Goal: Information Seeking & Learning: Find specific fact

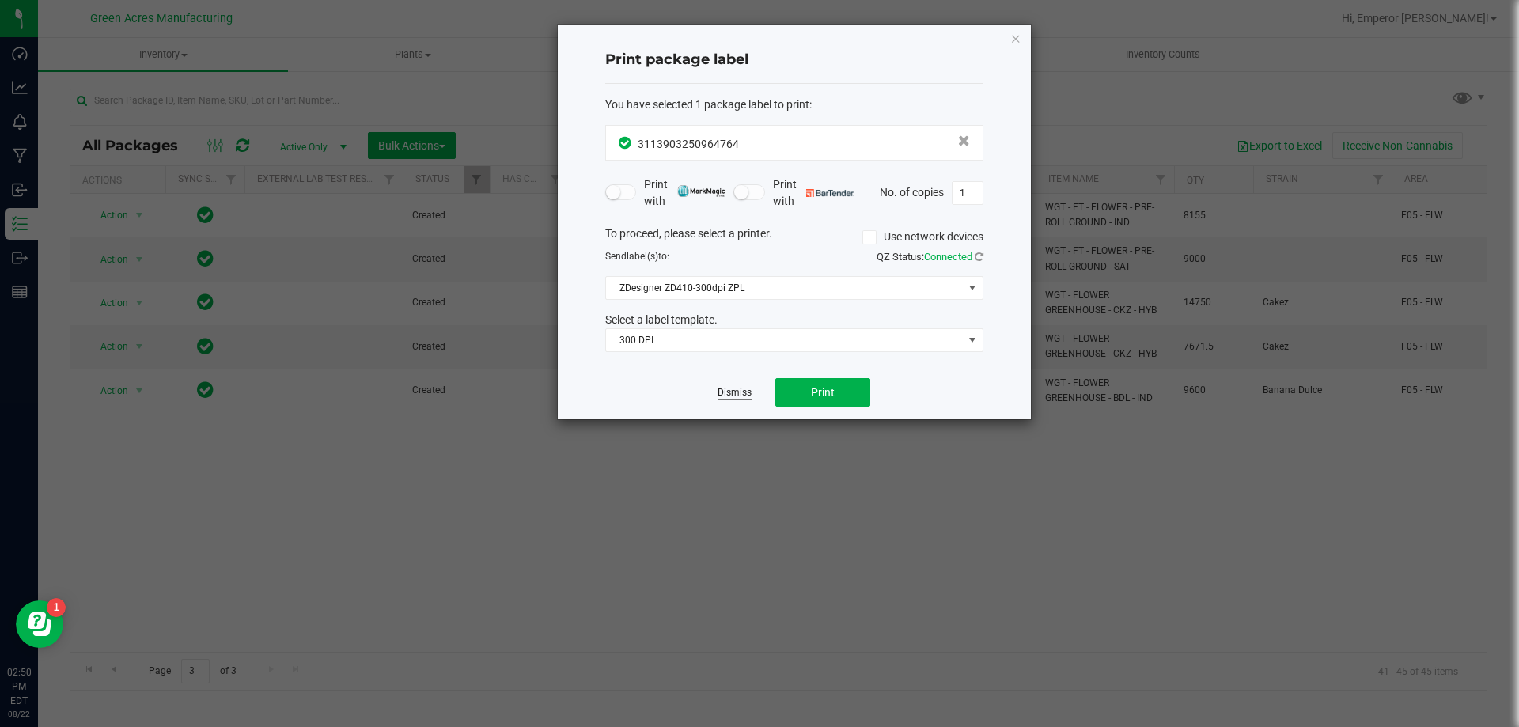
click at [736, 395] on link "Dismiss" at bounding box center [735, 392] width 34 height 13
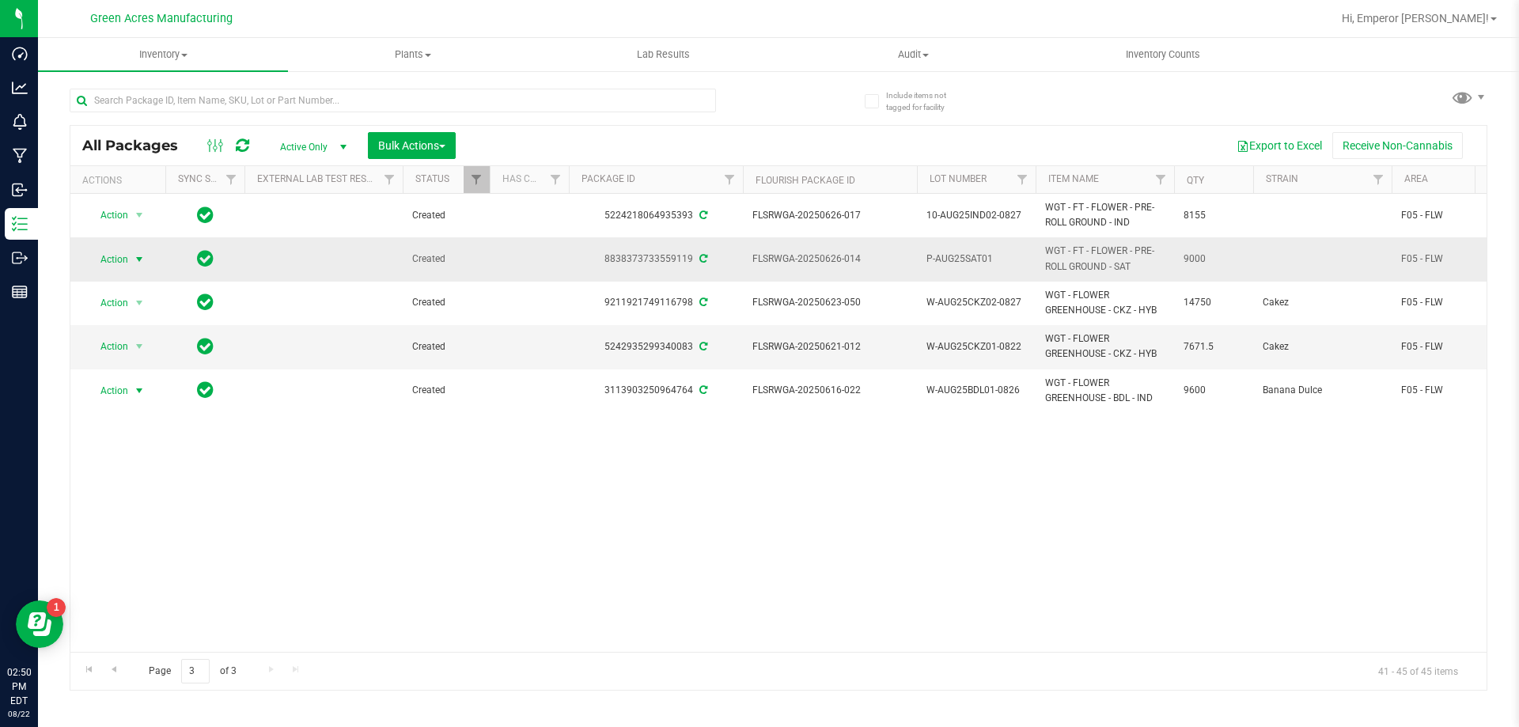
click at [120, 267] on span "Action" at bounding box center [107, 259] width 43 height 22
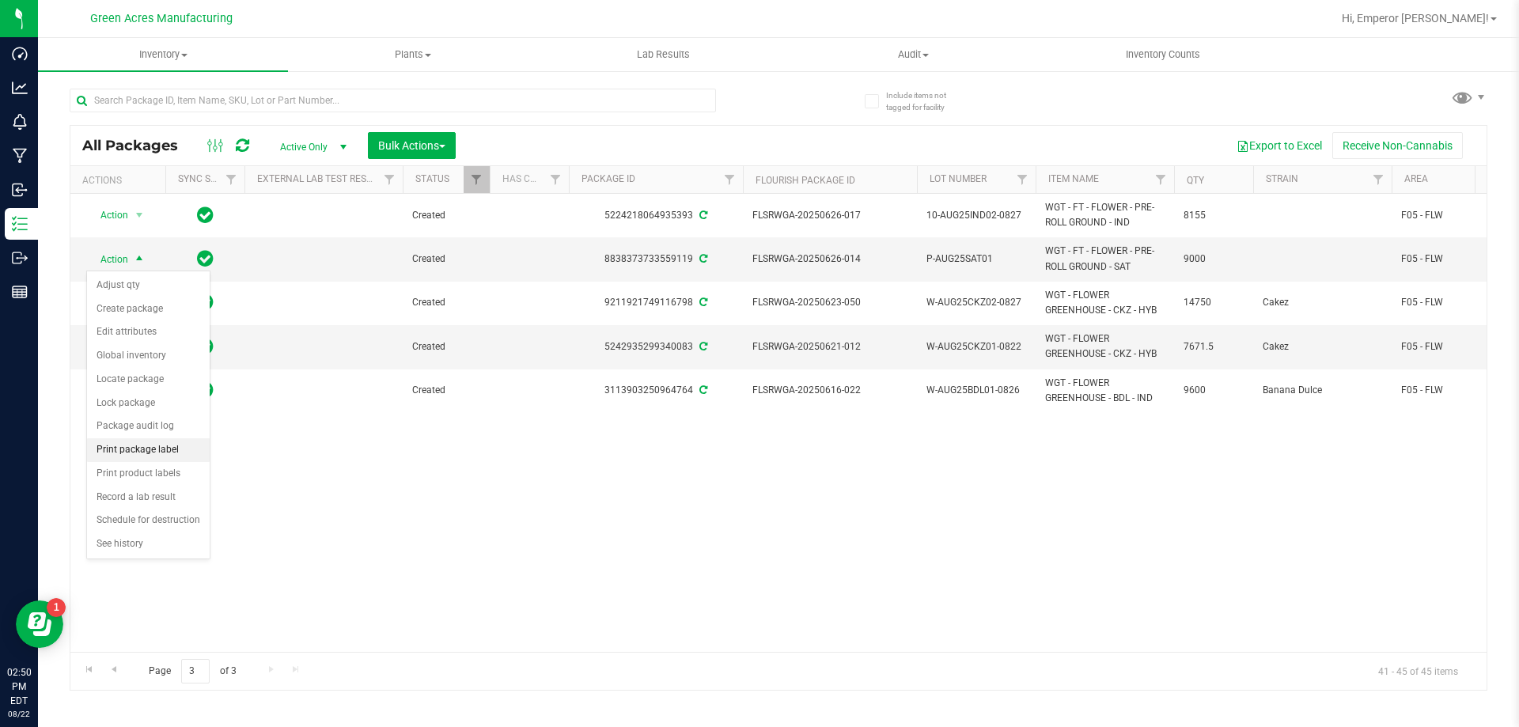
click at [156, 446] on li "Print package label" at bounding box center [148, 450] width 123 height 24
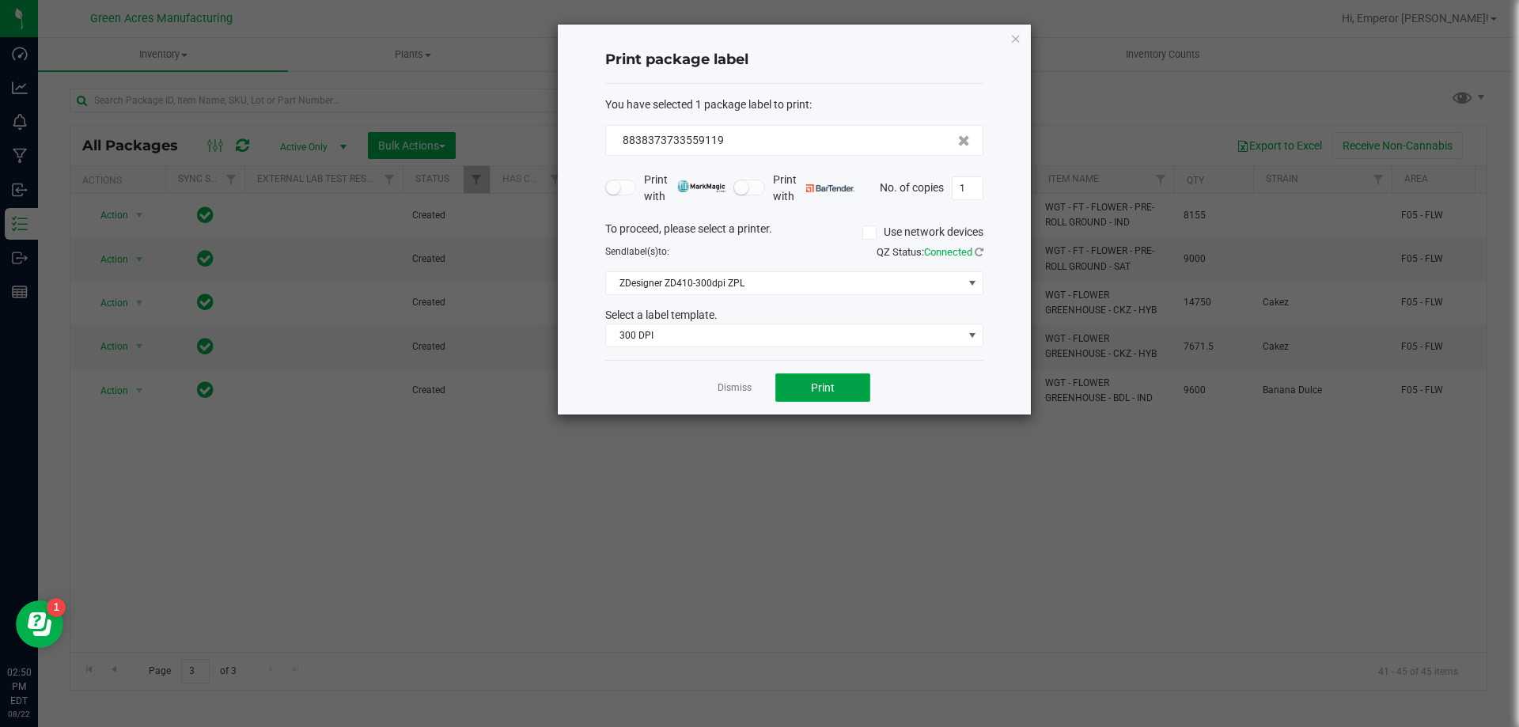
click at [831, 392] on span "Print" at bounding box center [823, 387] width 24 height 13
click at [726, 388] on link "Dismiss" at bounding box center [735, 387] width 34 height 13
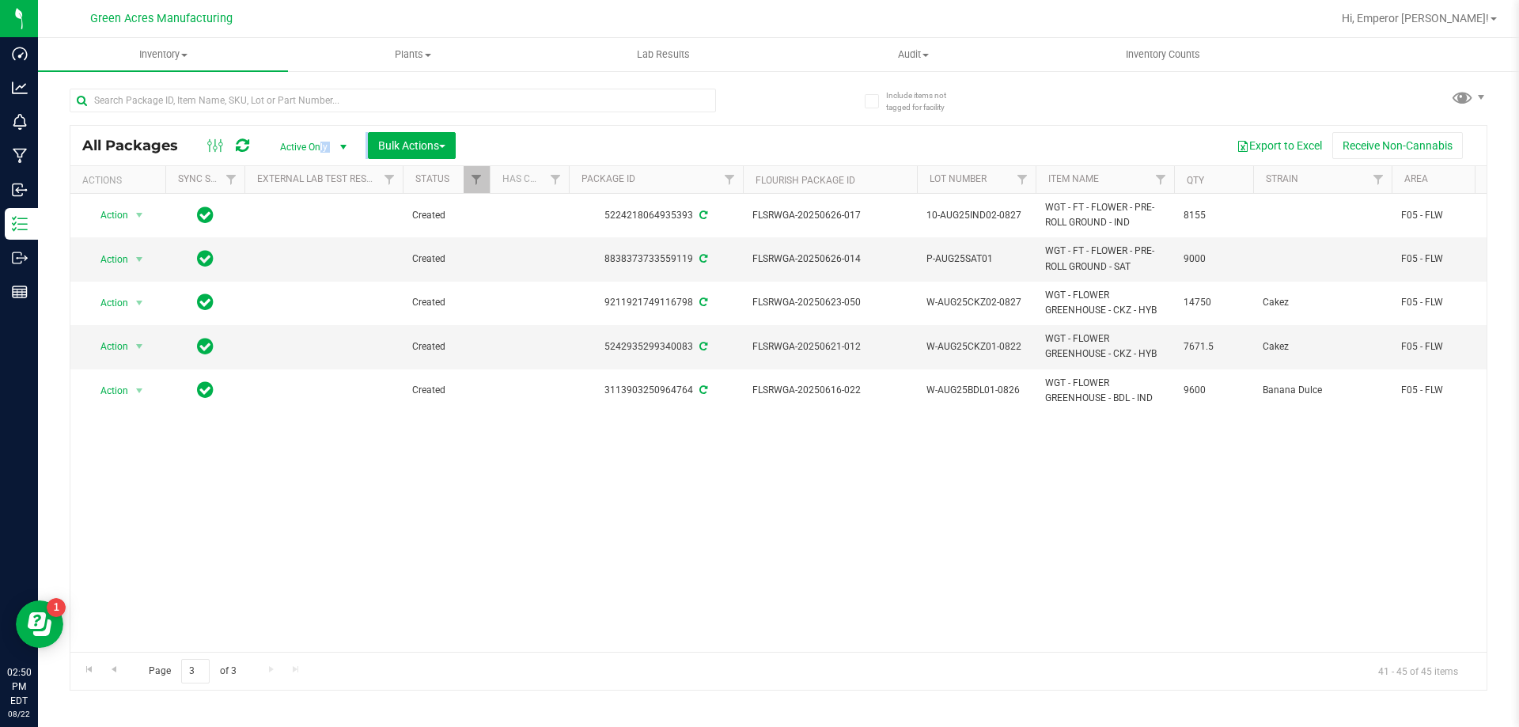
drag, startPoint x: 319, startPoint y: 141, endPoint x: 544, endPoint y: 129, distance: 225.0
click at [544, 129] on div "All Packages Active Only Active Only Lab Samples Locked All External Internal B…" at bounding box center [778, 146] width 1416 height 40
click at [400, 139] on span "Bulk Actions" at bounding box center [411, 145] width 67 height 13
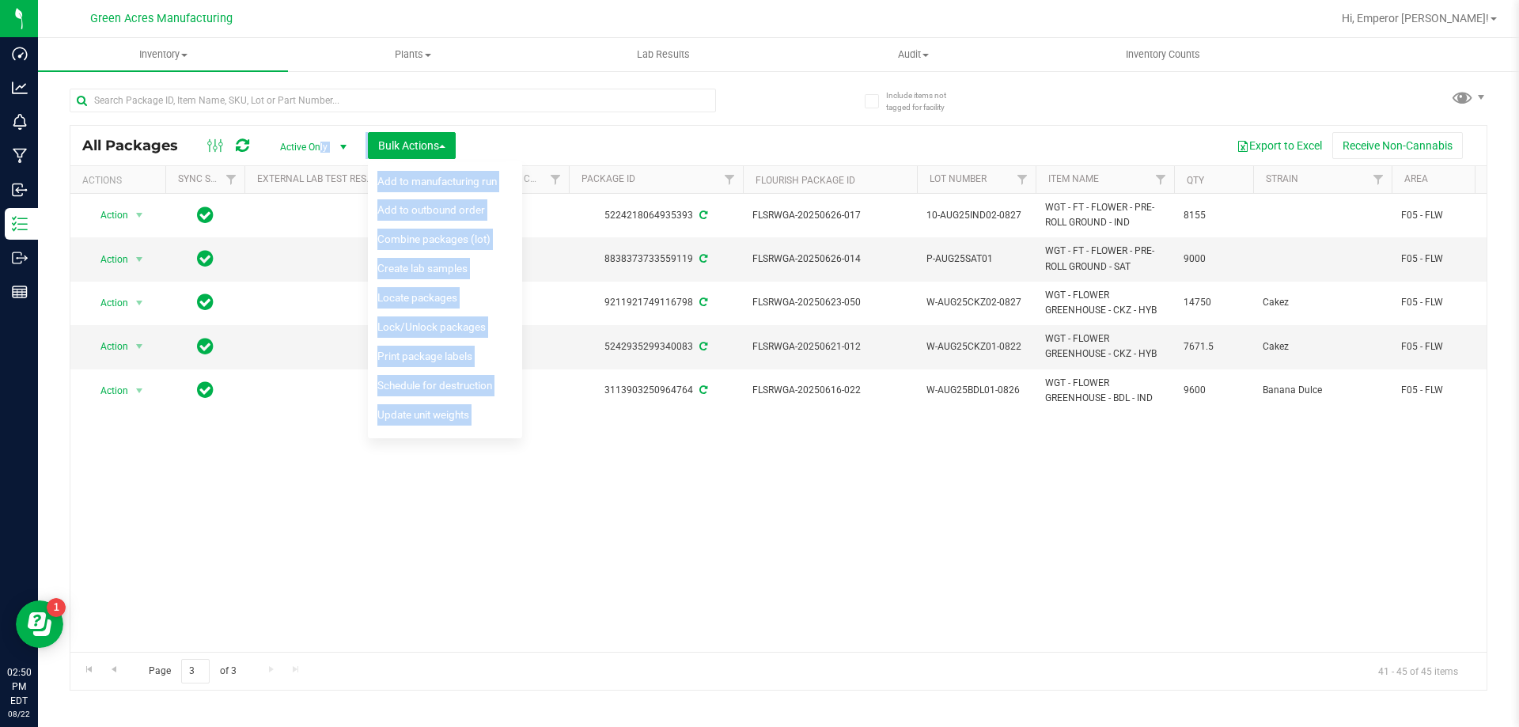
click at [730, 135] on div "Export to Excel Receive Non-Cannabis" at bounding box center [971, 145] width 1007 height 27
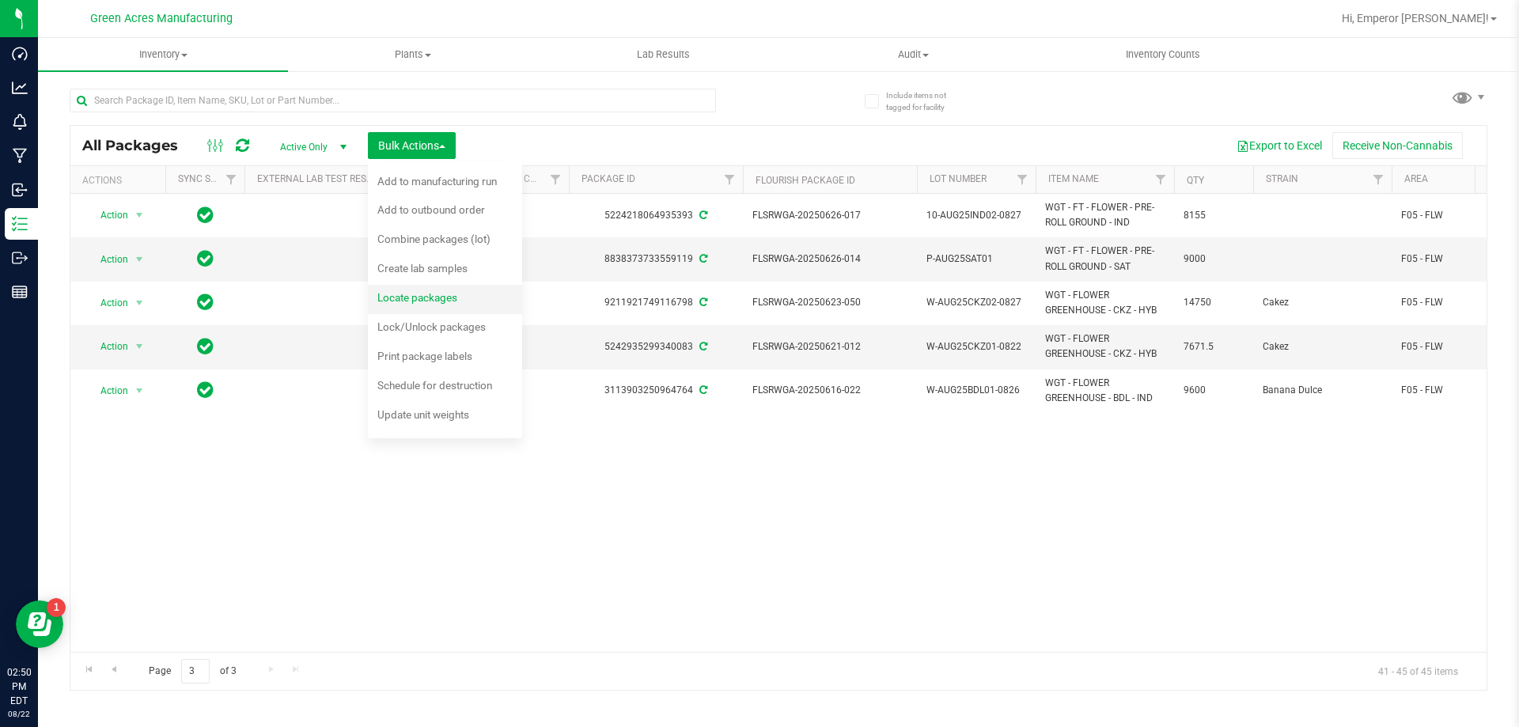
click at [424, 297] on span "Locate packages" at bounding box center [417, 297] width 80 height 13
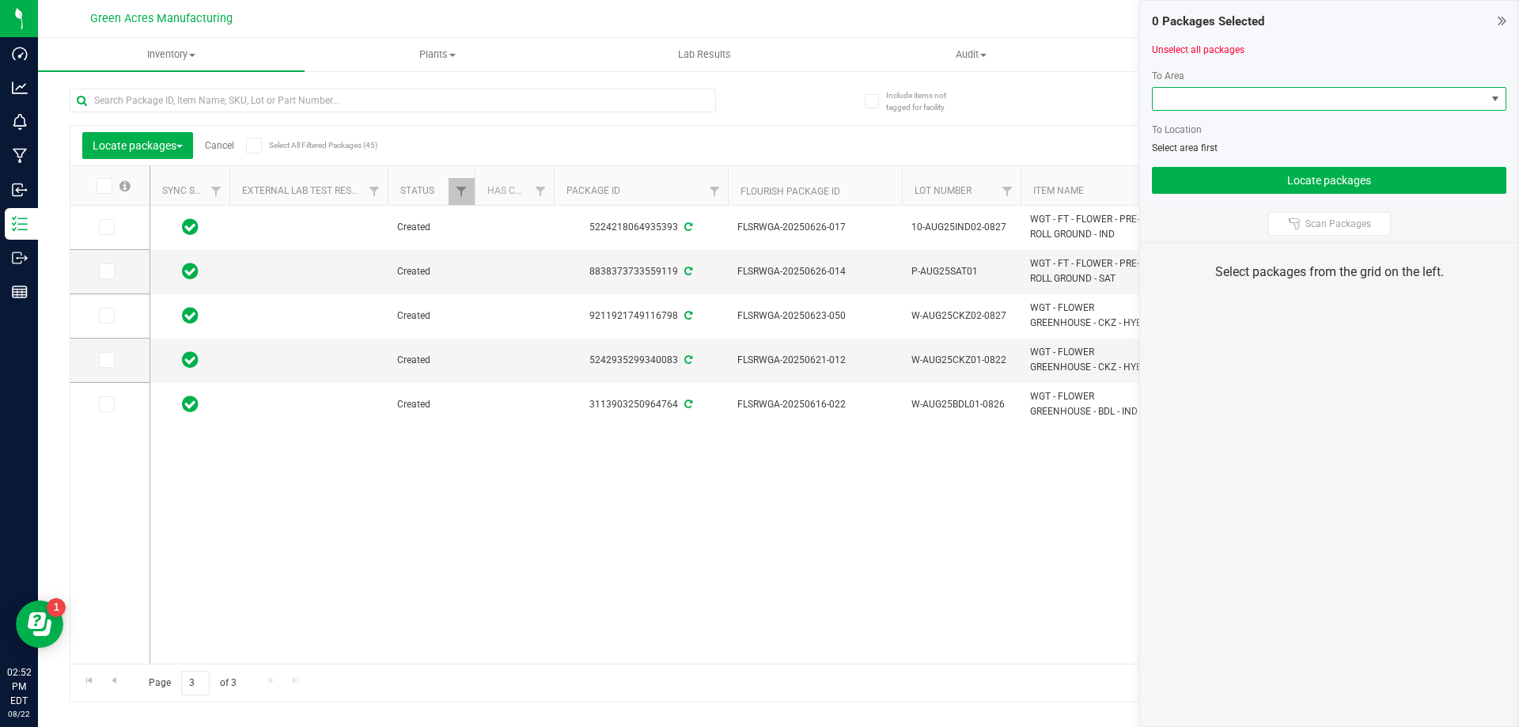
click at [1248, 93] on span at bounding box center [1319, 99] width 333 height 22
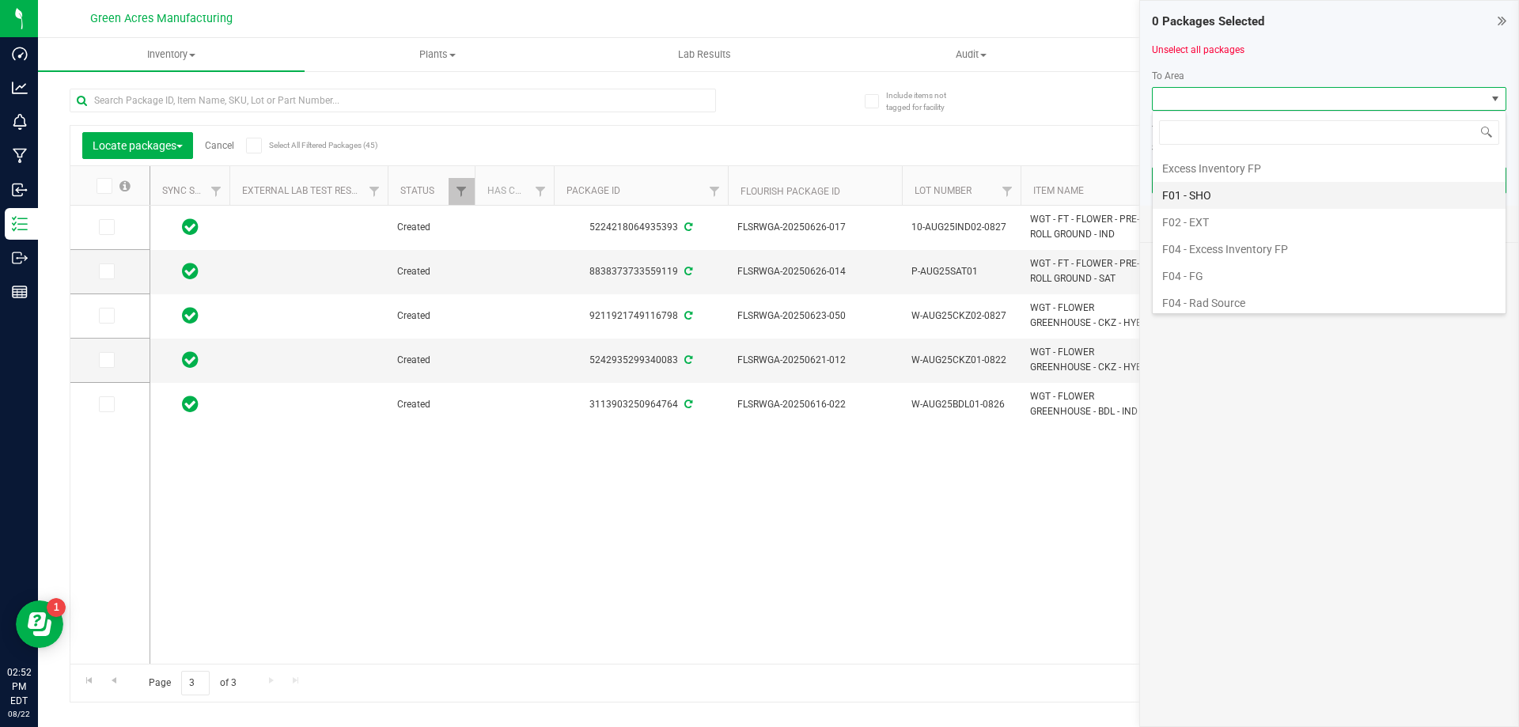
scroll to position [79, 0]
click at [1227, 250] on li "F04 - FG" at bounding box center [1329, 248] width 353 height 27
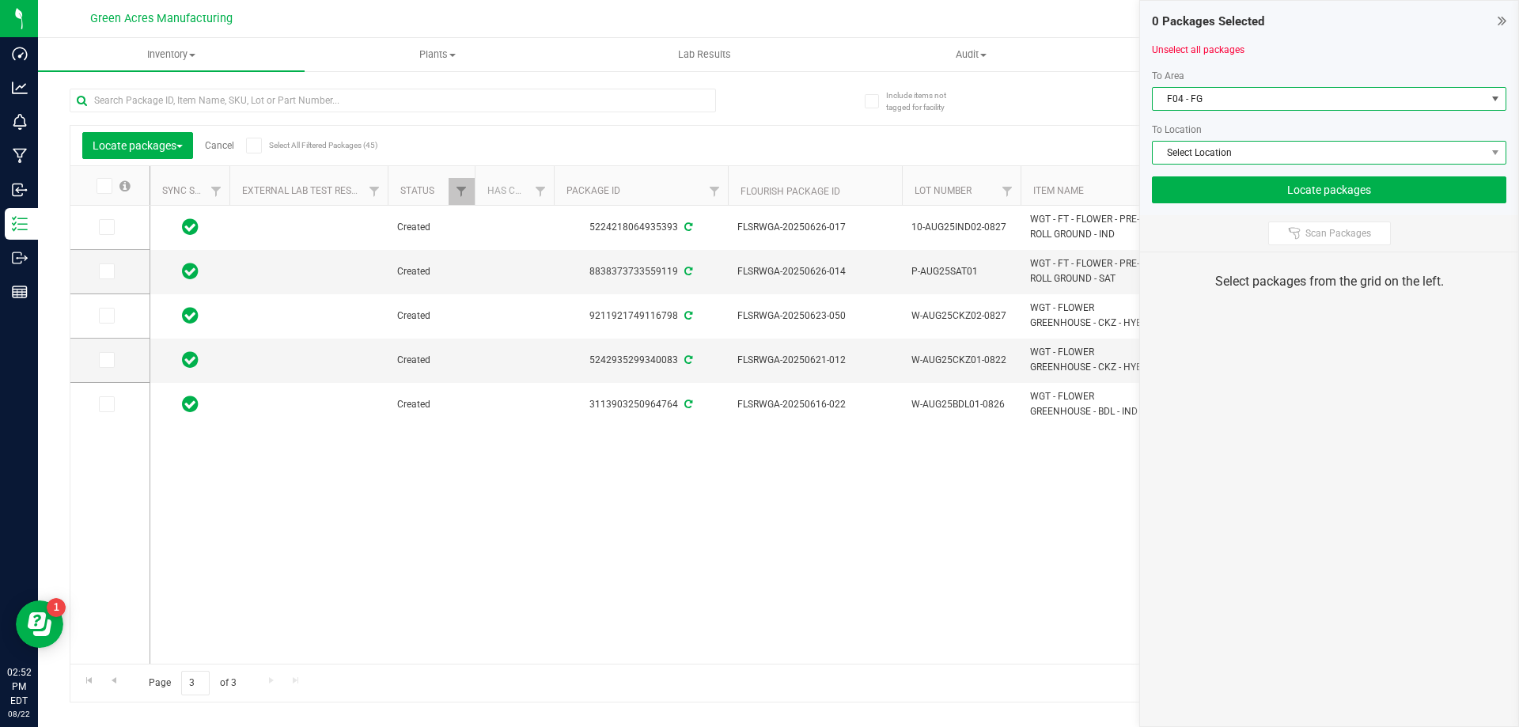
click at [1256, 151] on span "Select Location" at bounding box center [1319, 153] width 333 height 22
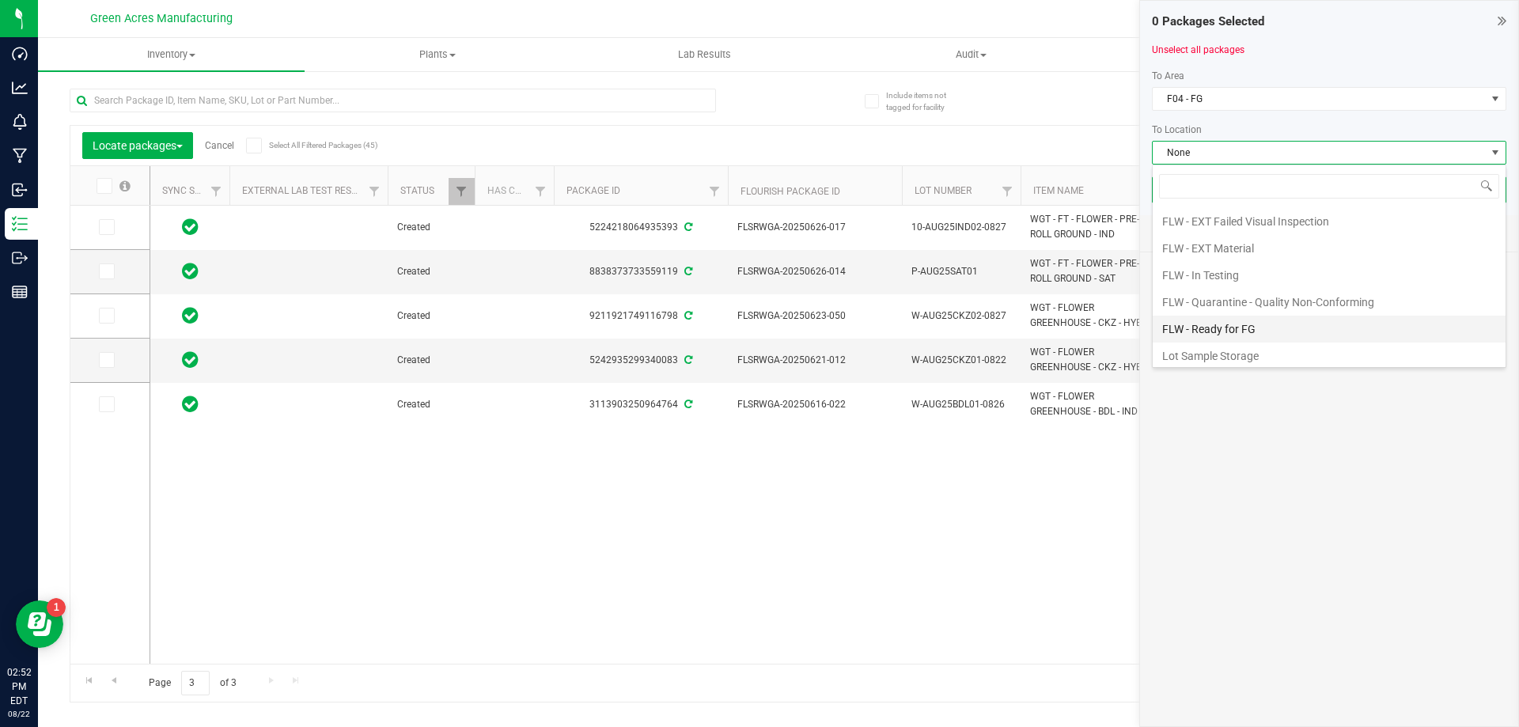
click at [1238, 328] on li "FLW - Ready for FG" at bounding box center [1329, 329] width 353 height 27
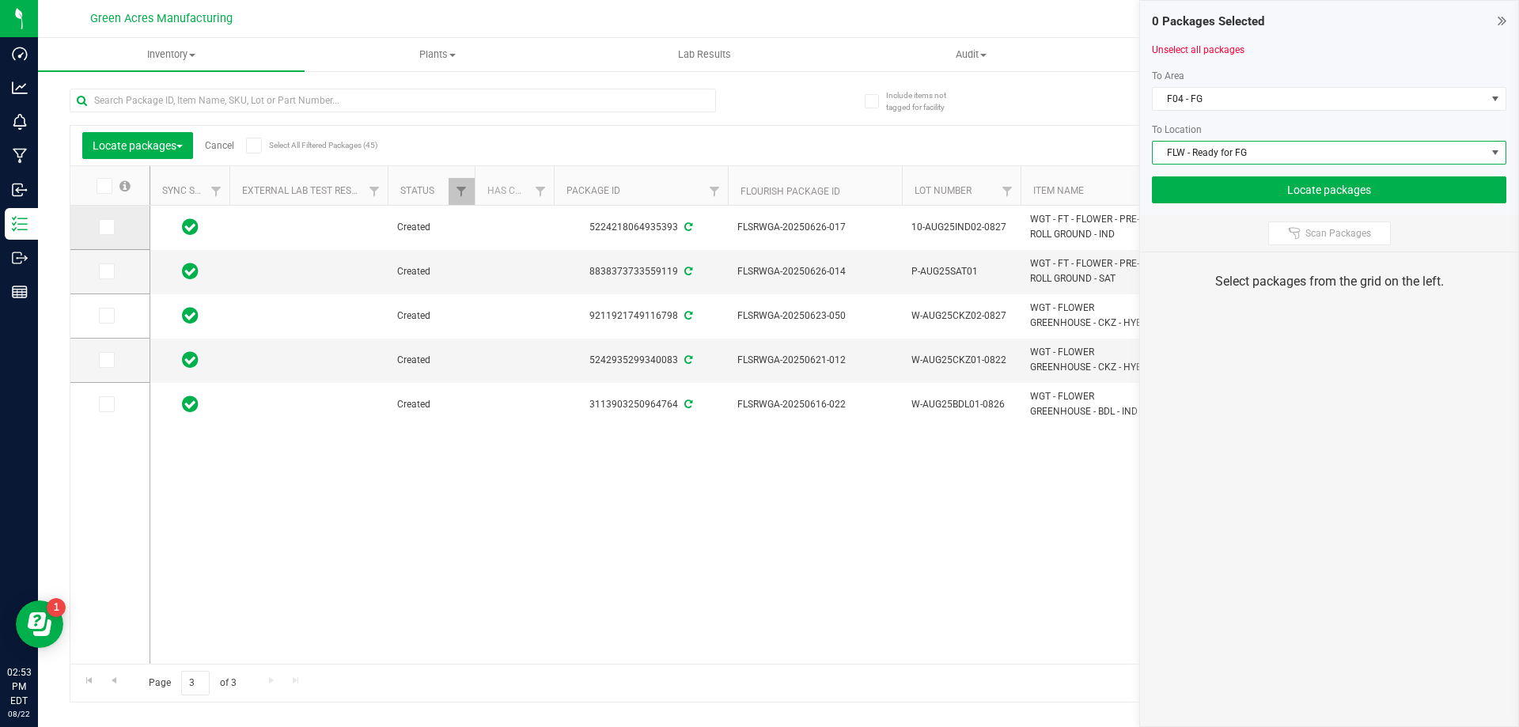
click at [116, 229] on label at bounding box center [110, 227] width 23 height 16
click at [0, 0] on input "checkbox" at bounding box center [0, 0] width 0 height 0
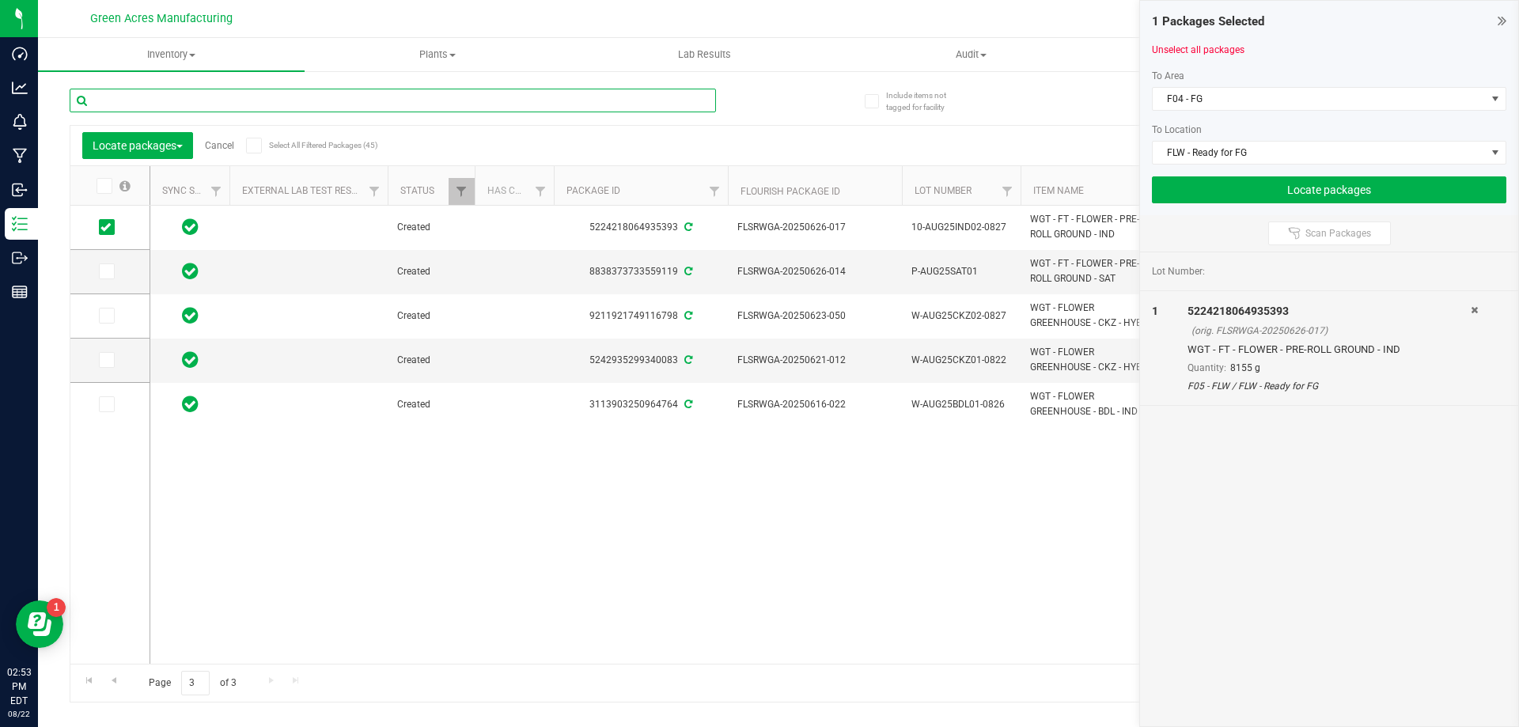
click at [181, 97] on input "text" at bounding box center [393, 101] width 646 height 24
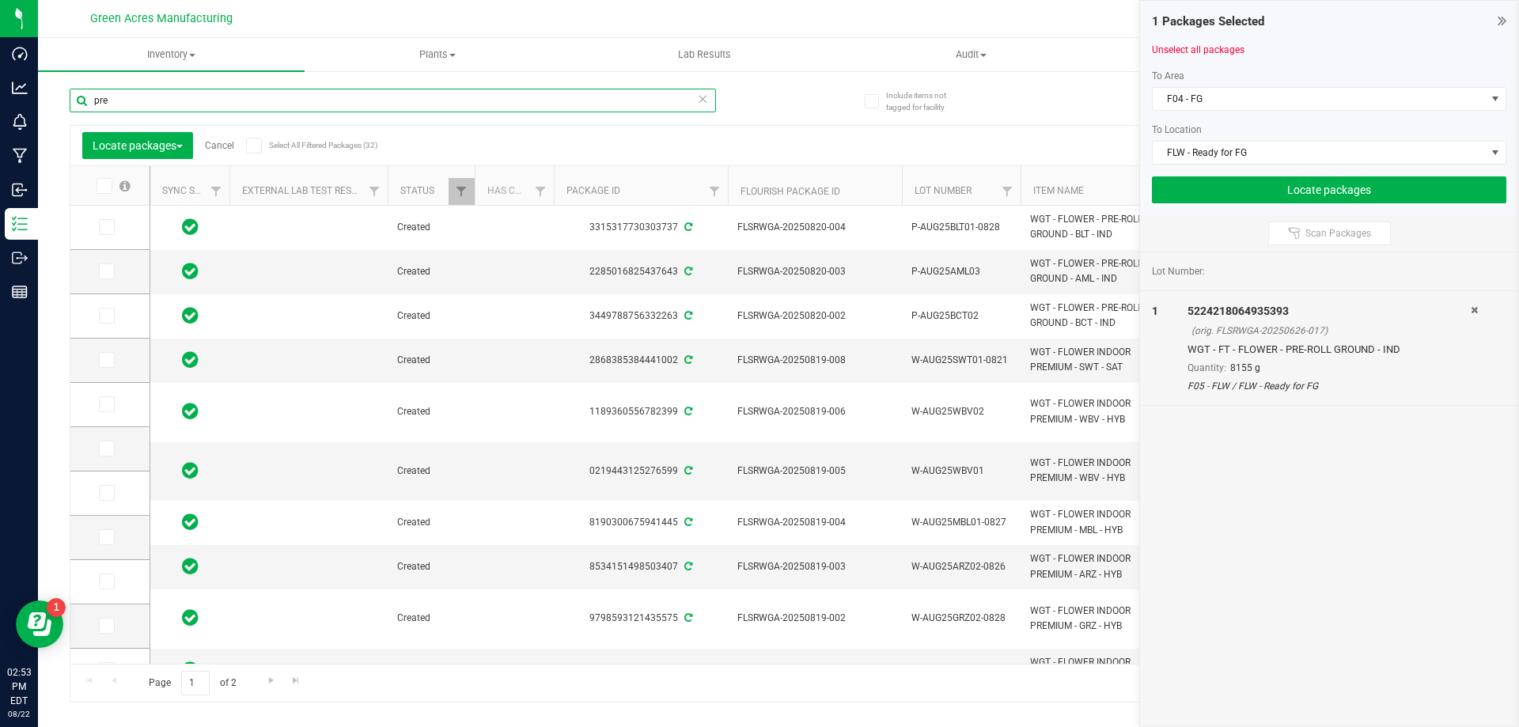
click at [179, 106] on input "pre" at bounding box center [393, 101] width 646 height 24
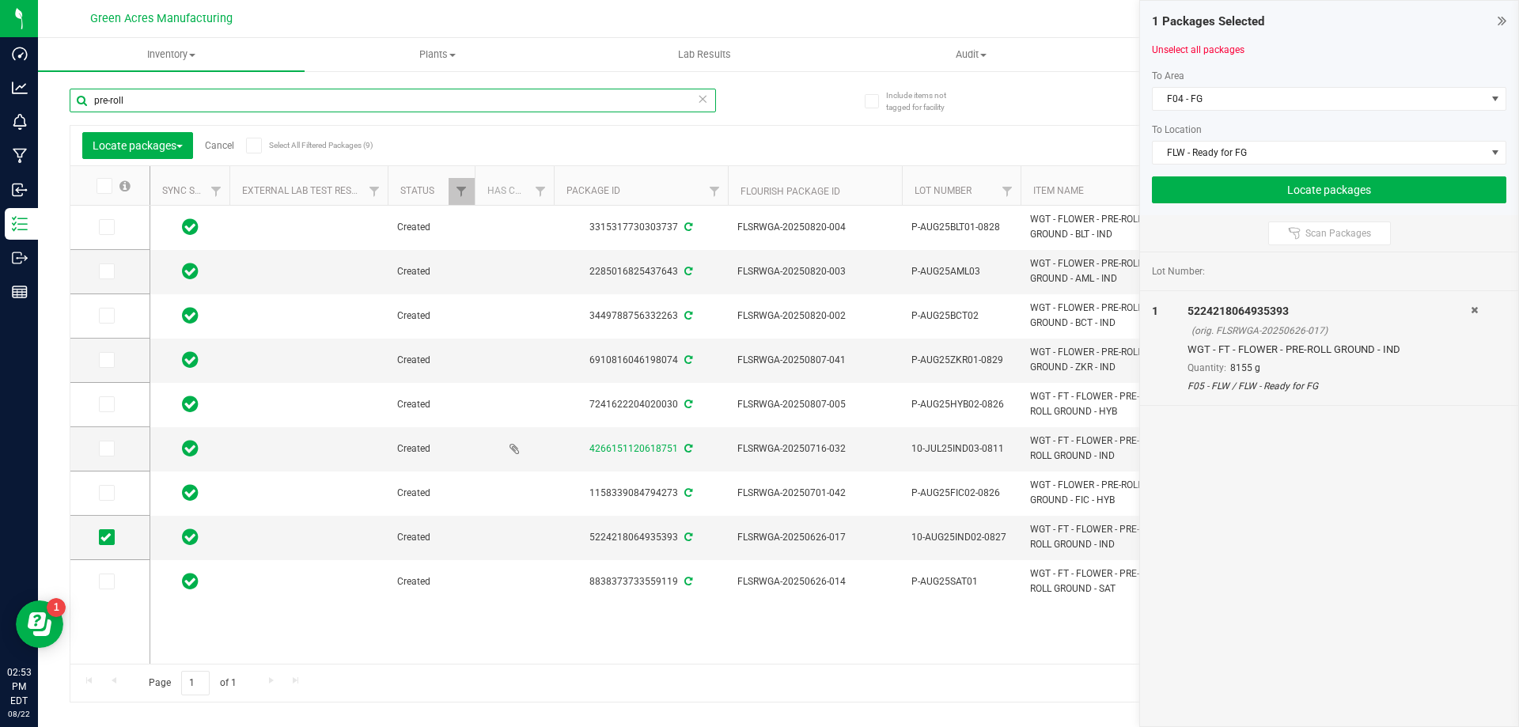
type input "pre-roll"
click at [108, 186] on icon at bounding box center [103, 186] width 10 height 0
click at [0, 0] on input "checkbox" at bounding box center [0, 0] width 0 height 0
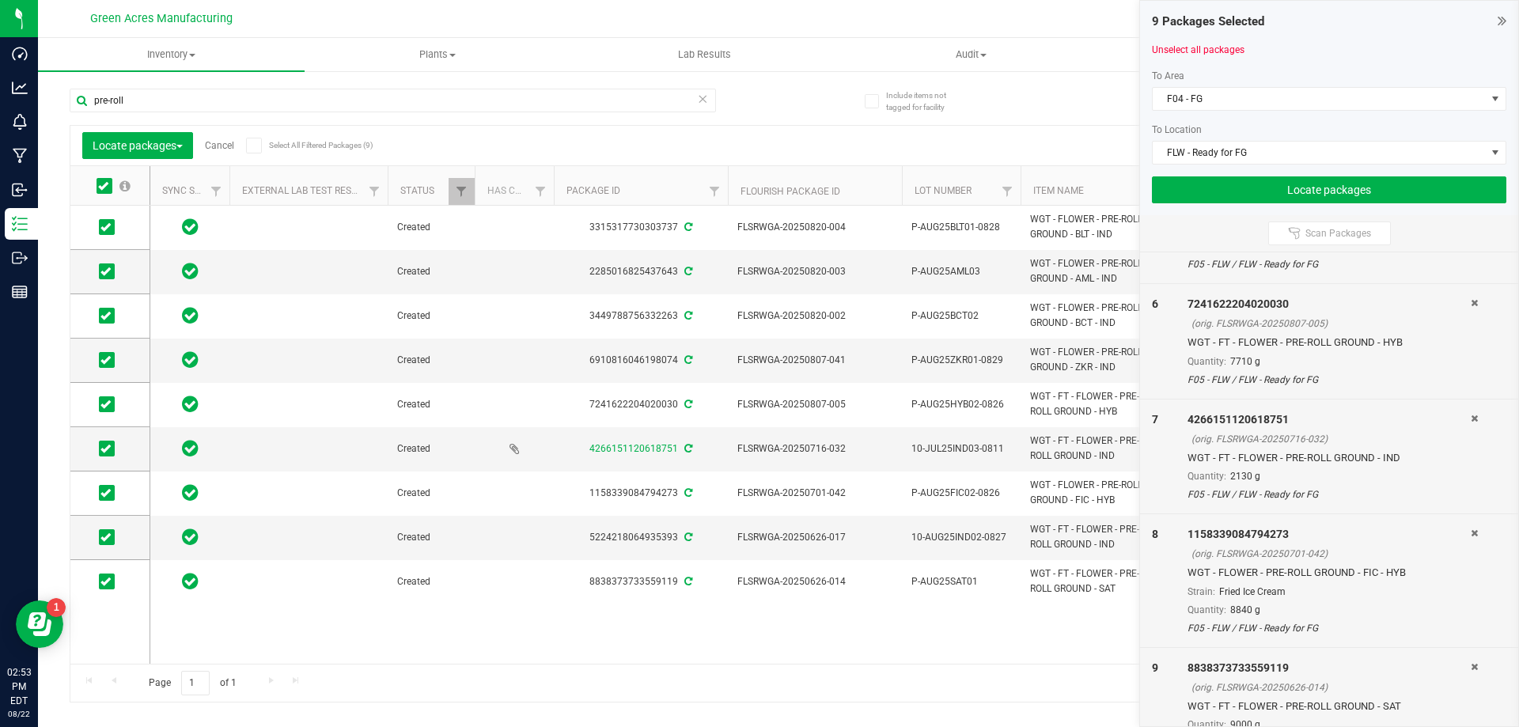
scroll to position [692, 0]
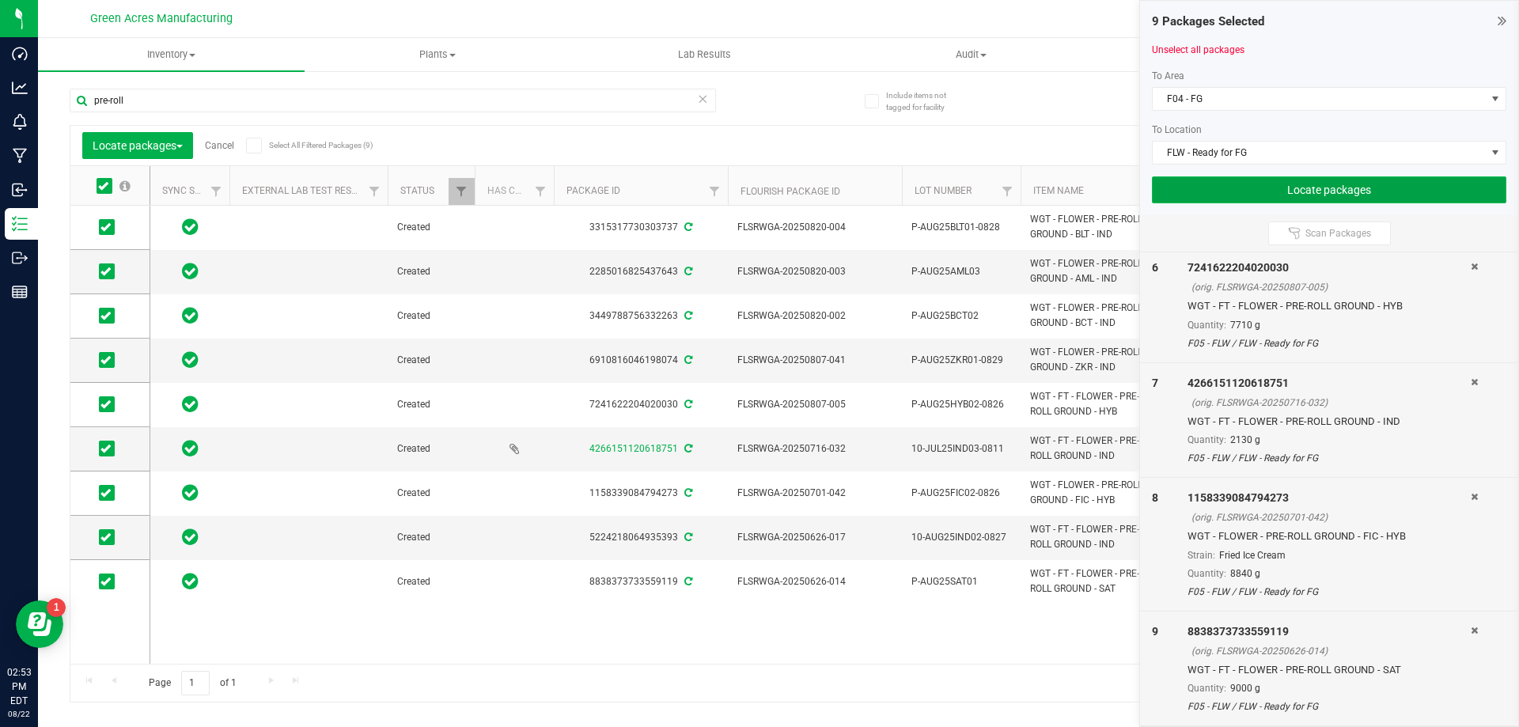
click at [1242, 184] on button "Locate packages" at bounding box center [1329, 189] width 354 height 27
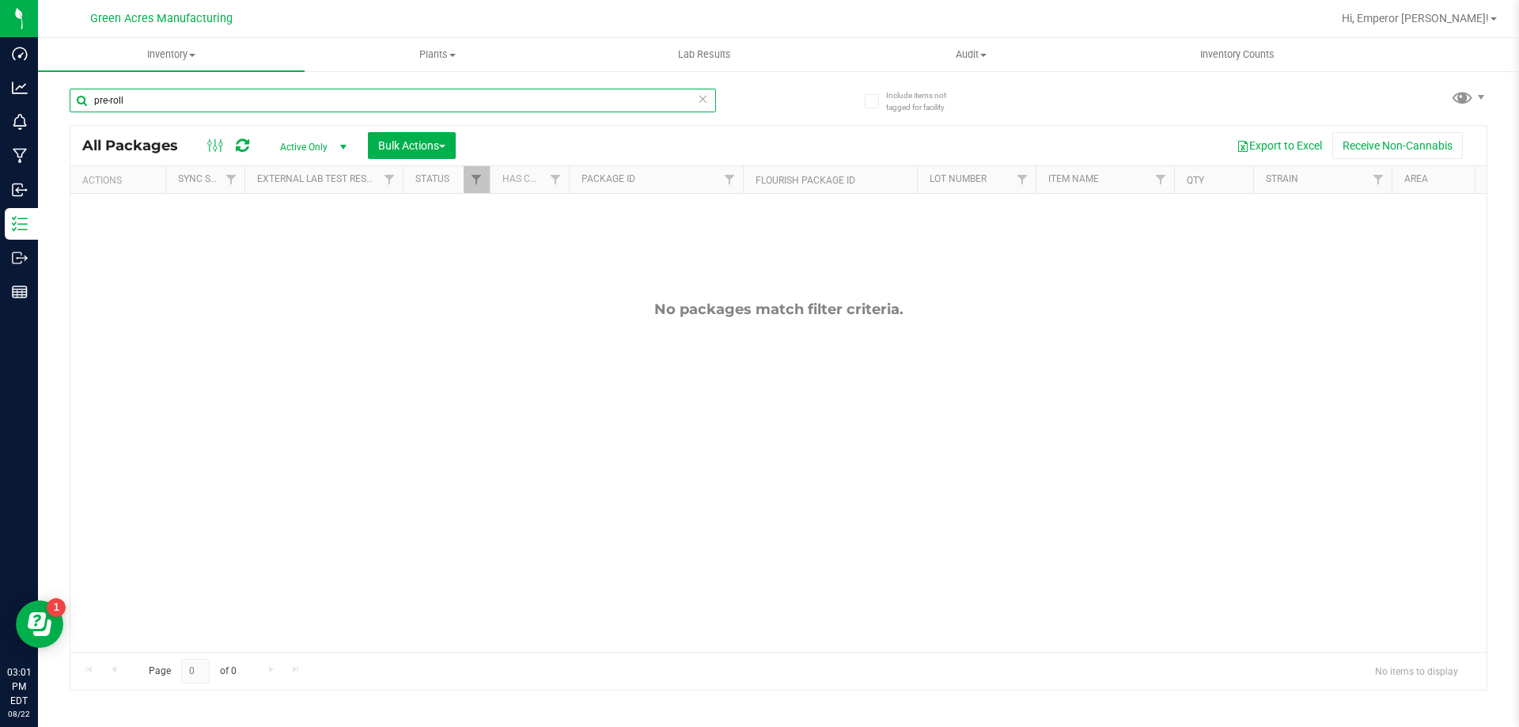
click at [156, 103] on input "pre-roll" at bounding box center [393, 101] width 646 height 24
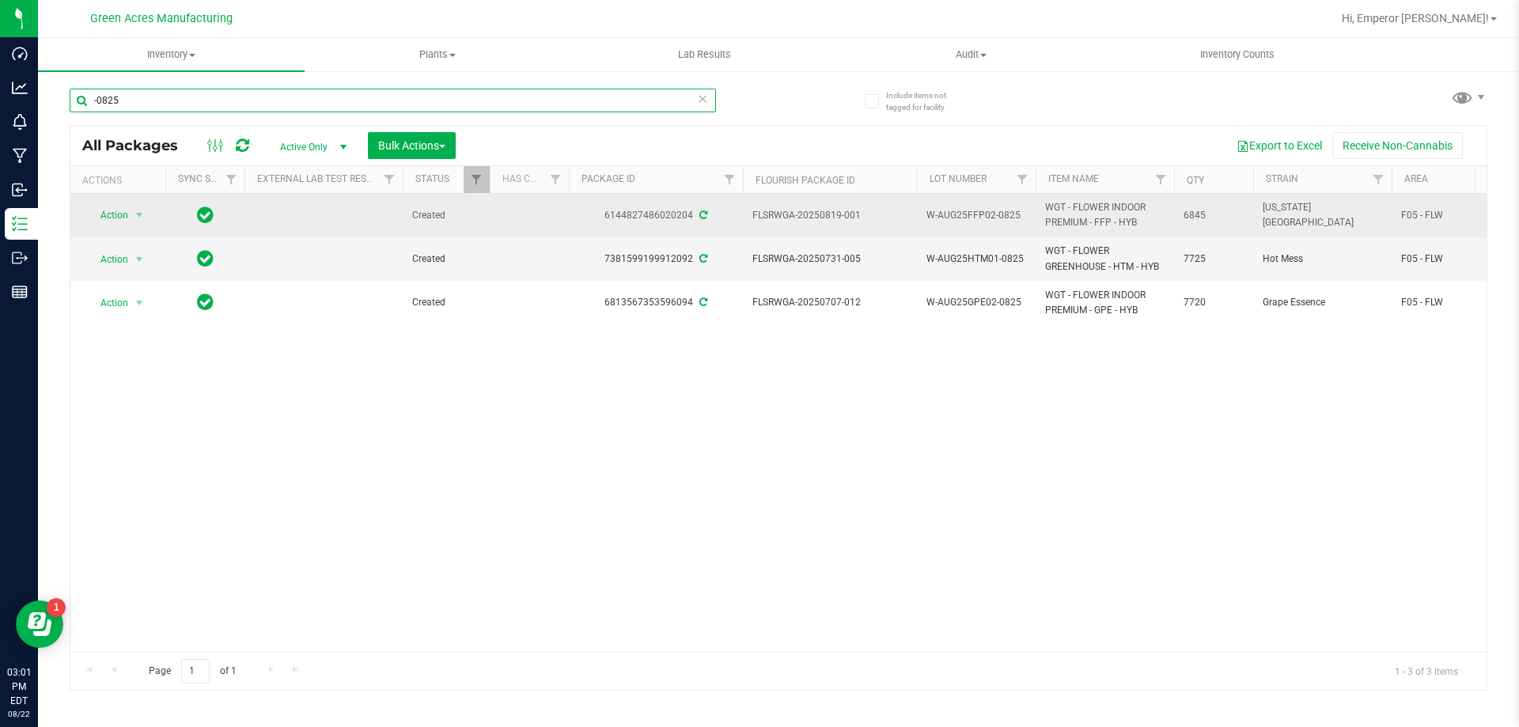
type input "-0825"
click at [994, 210] on span "W-AUG25FFP02-0825" at bounding box center [976, 215] width 100 height 15
click at [994, 210] on input "W-AUG25FFP02-0825" at bounding box center [972, 215] width 113 height 25
drag, startPoint x: 877, startPoint y: 213, endPoint x: 887, endPoint y: 214, distance: 9.6
click at [881, 213] on span "FLSRWGA-20250819-001" at bounding box center [829, 215] width 155 height 15
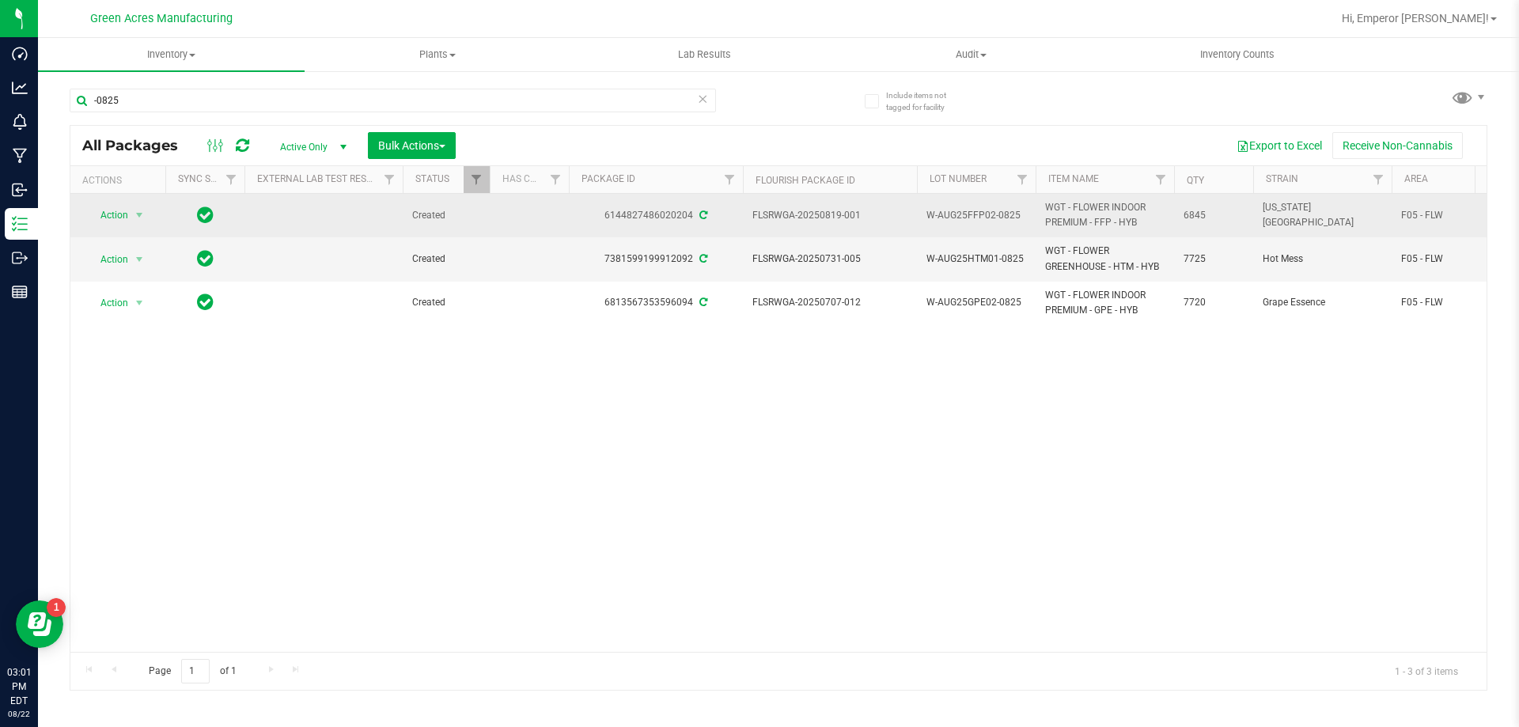
drag, startPoint x: 887, startPoint y: 214, endPoint x: 753, endPoint y: 211, distance: 133.7
click at [753, 211] on span "FLSRWGA-20250819-001" at bounding box center [829, 215] width 155 height 15
copy span "FLSRWGA-20250819-001"
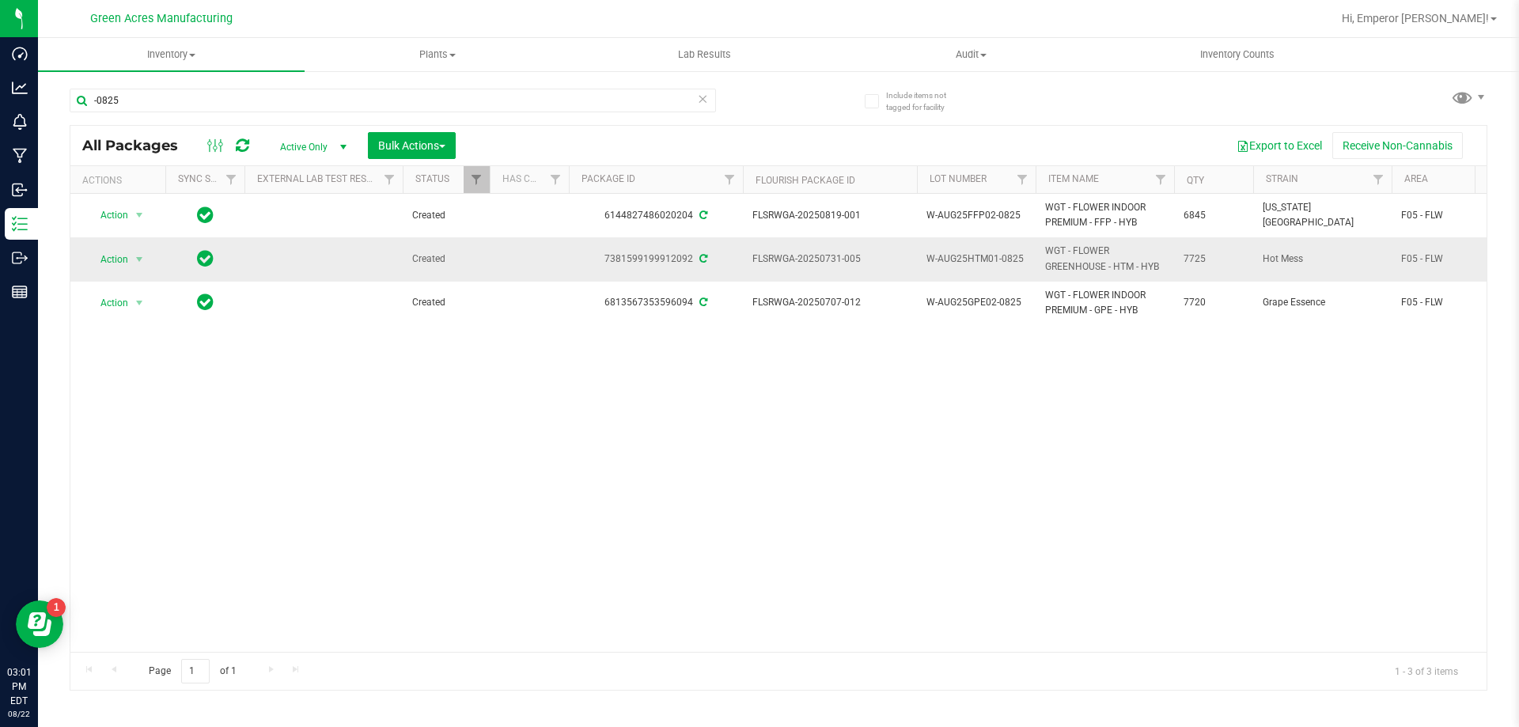
click at [995, 258] on span "W-AUG25HTM01-0825" at bounding box center [976, 259] width 100 height 15
click at [995, 258] on input "W-AUG25HTM01-0825" at bounding box center [972, 259] width 113 height 25
click at [875, 272] on td "FLSRWGA-20250731-005" at bounding box center [830, 259] width 174 height 44
drag, startPoint x: 870, startPoint y: 266, endPoint x: 752, endPoint y: 279, distance: 118.6
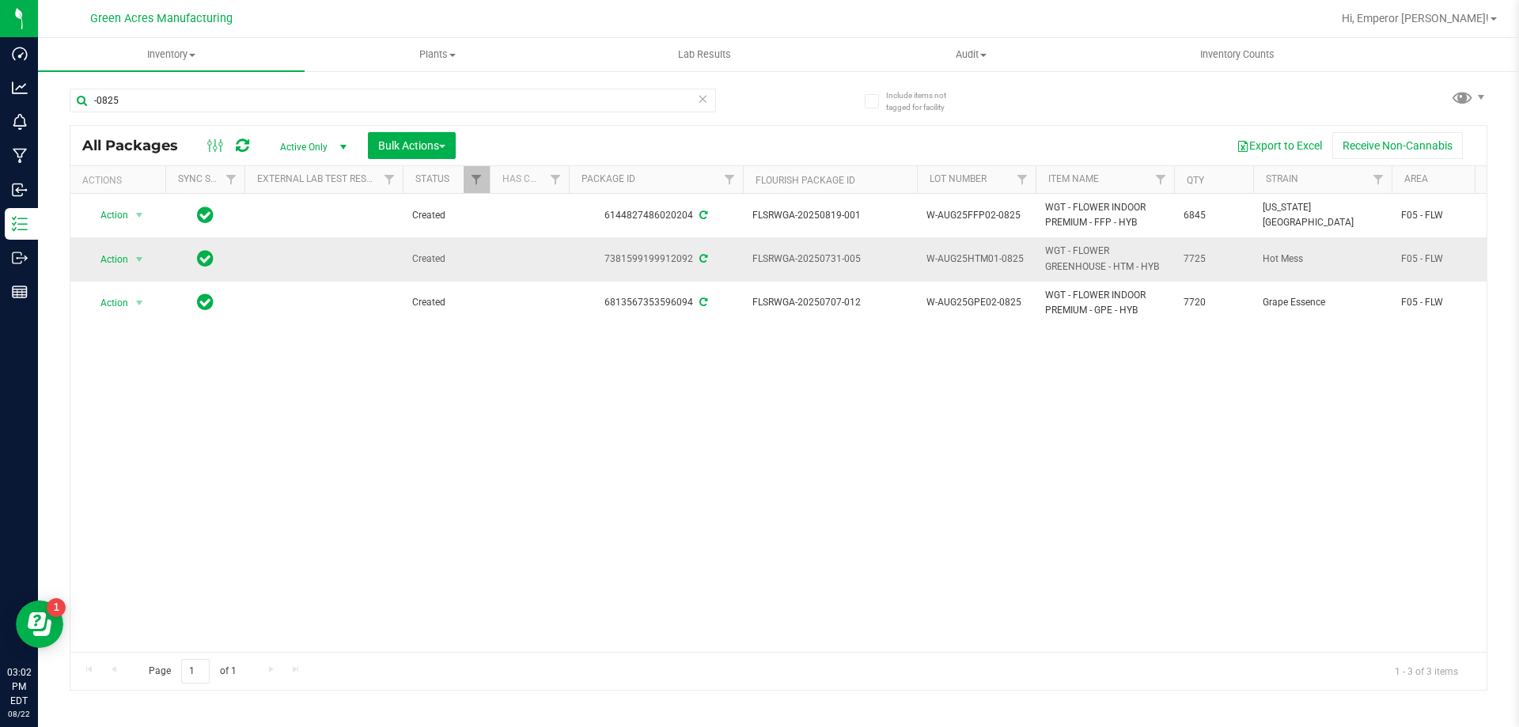
click at [752, 279] on td "FLSRWGA-20250731-005" at bounding box center [830, 259] width 174 height 44
copy span "FLSRWGA-20250731-005"
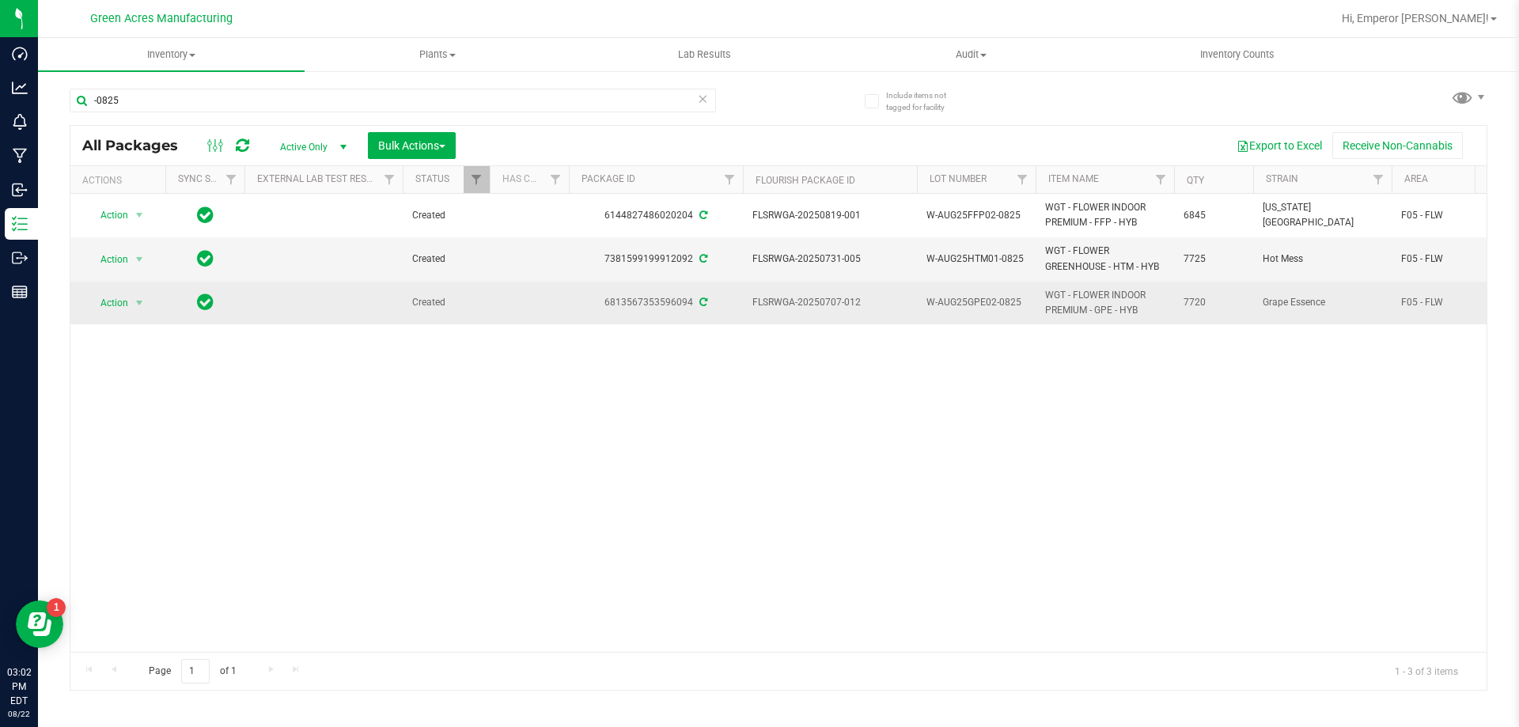
click at [1019, 300] on span "W-AUG25GPE02-0825" at bounding box center [976, 302] width 100 height 15
click at [1019, 300] on input "W-AUG25GPE02-0825" at bounding box center [972, 302] width 113 height 25
click at [865, 301] on span "FLSRWGA-20250707-012" at bounding box center [829, 302] width 155 height 15
drag, startPoint x: 865, startPoint y: 301, endPoint x: 750, endPoint y: 313, distance: 115.3
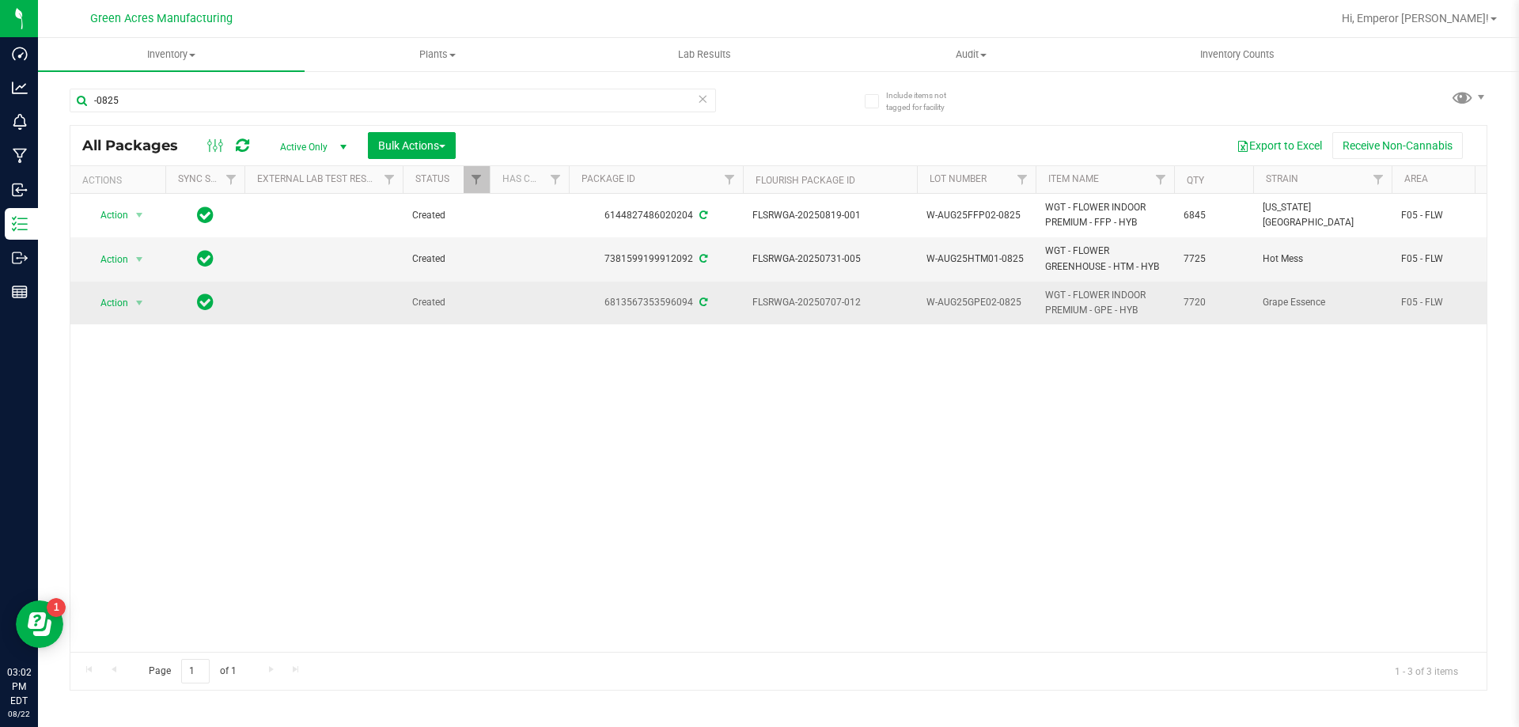
click at [750, 313] on td "FLSRWGA-20250707-012" at bounding box center [830, 303] width 174 height 43
copy span "FLSRWGA-20250707-012"
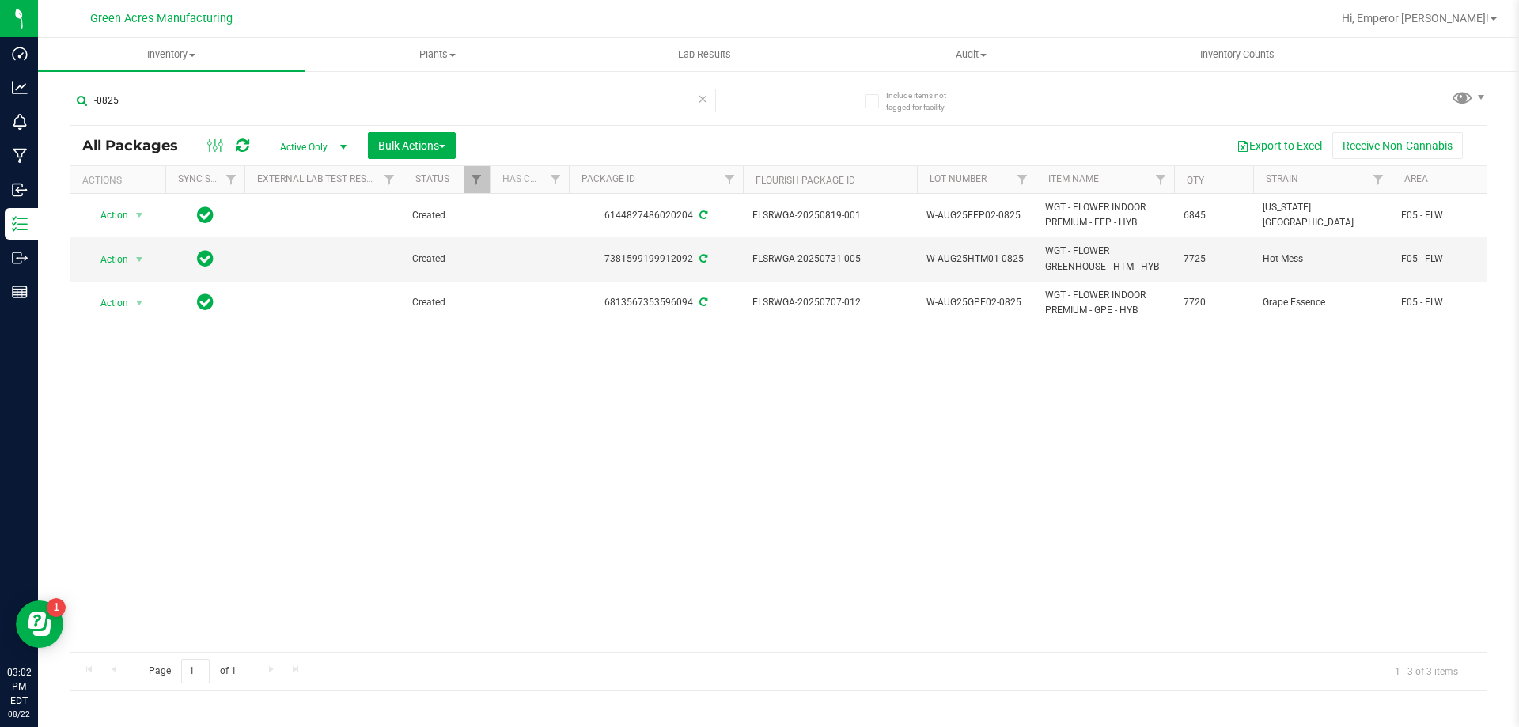
scroll to position [0, 163]
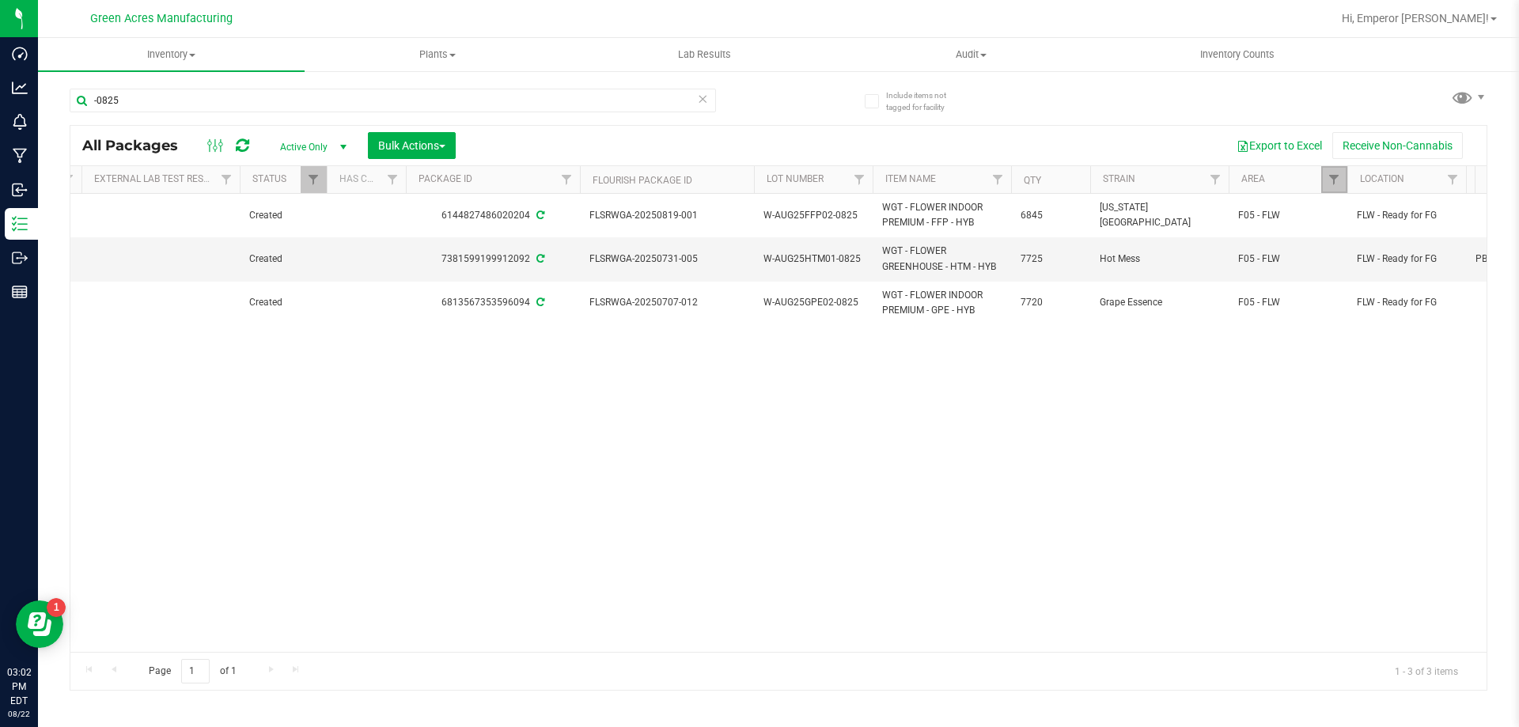
click at [1324, 173] on link "Filter" at bounding box center [1334, 179] width 26 height 27
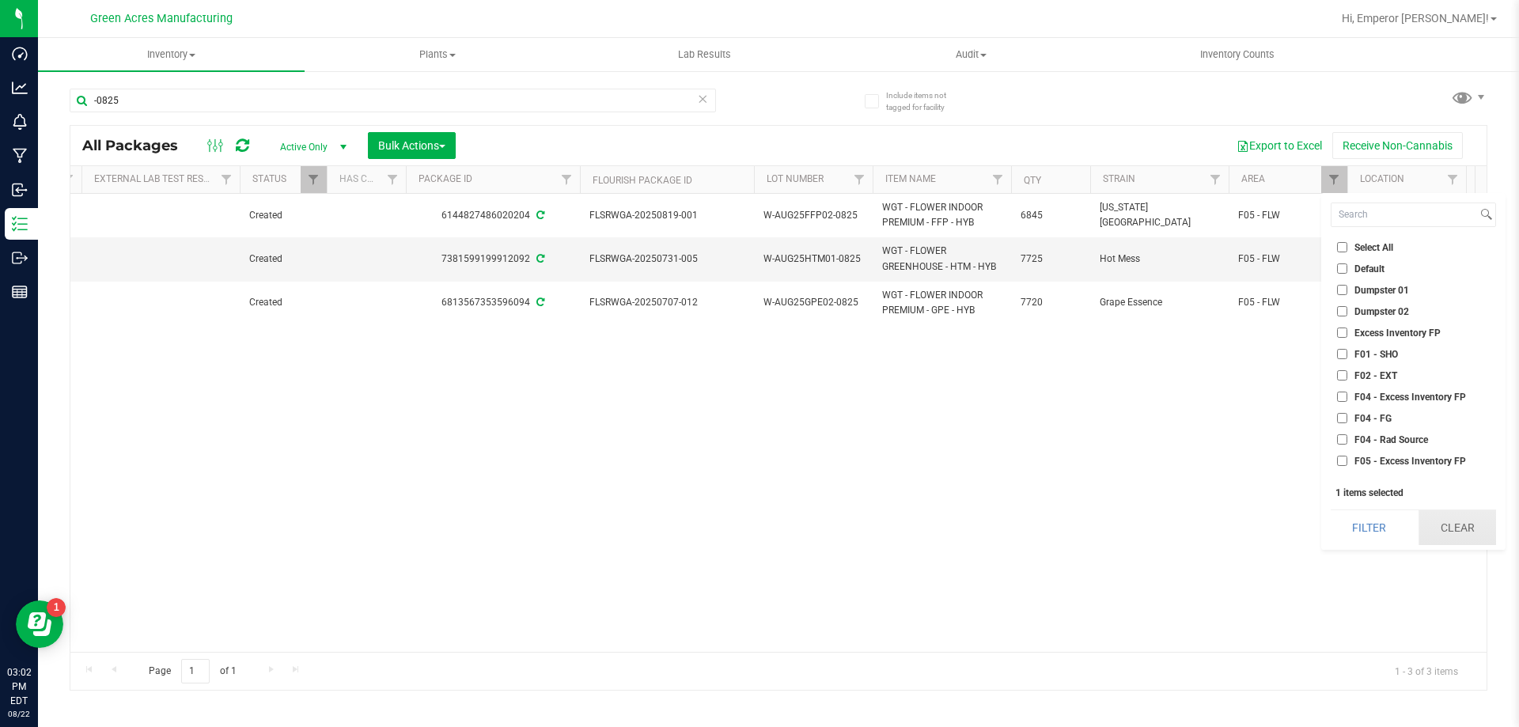
click at [1448, 521] on button "Clear" at bounding box center [1458, 527] width 78 height 35
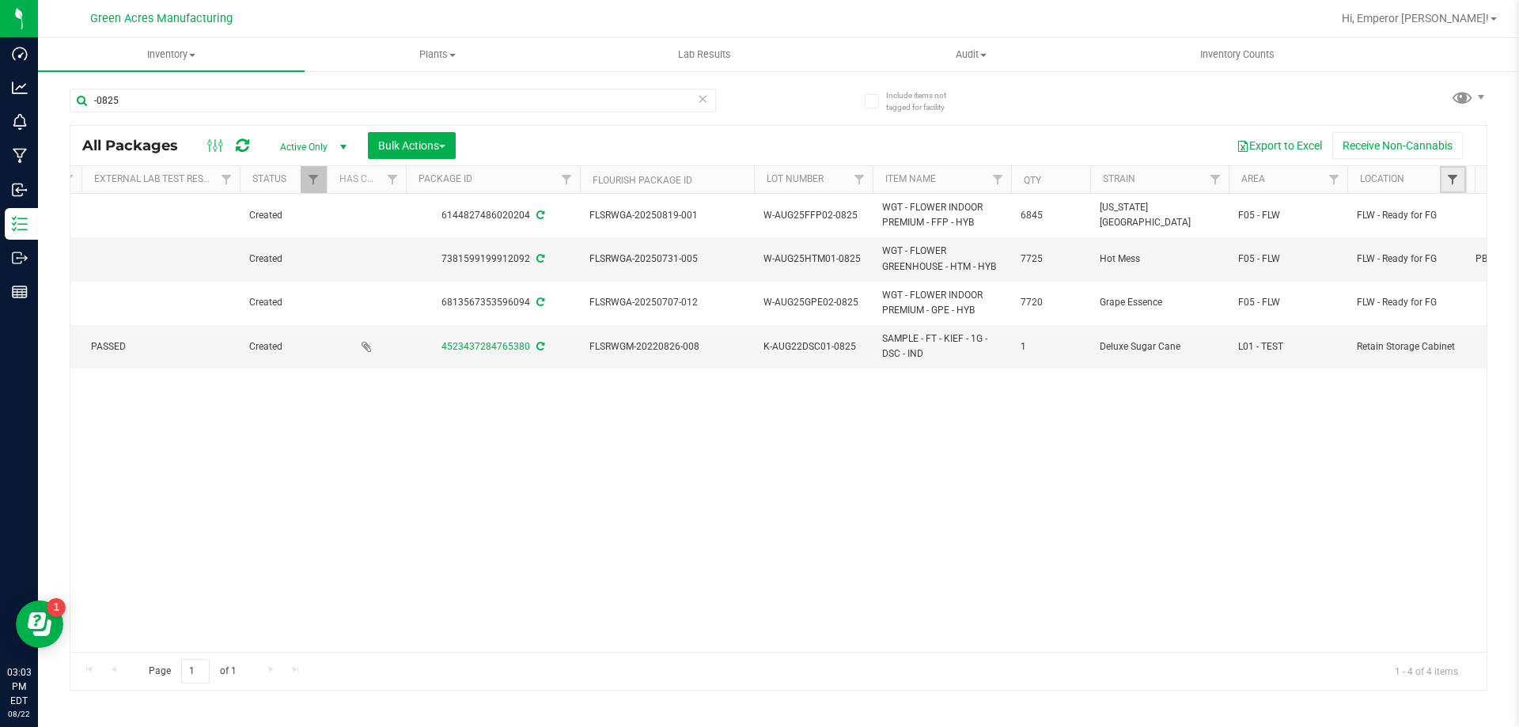
click at [1453, 182] on span "Filter" at bounding box center [1452, 179] width 13 height 13
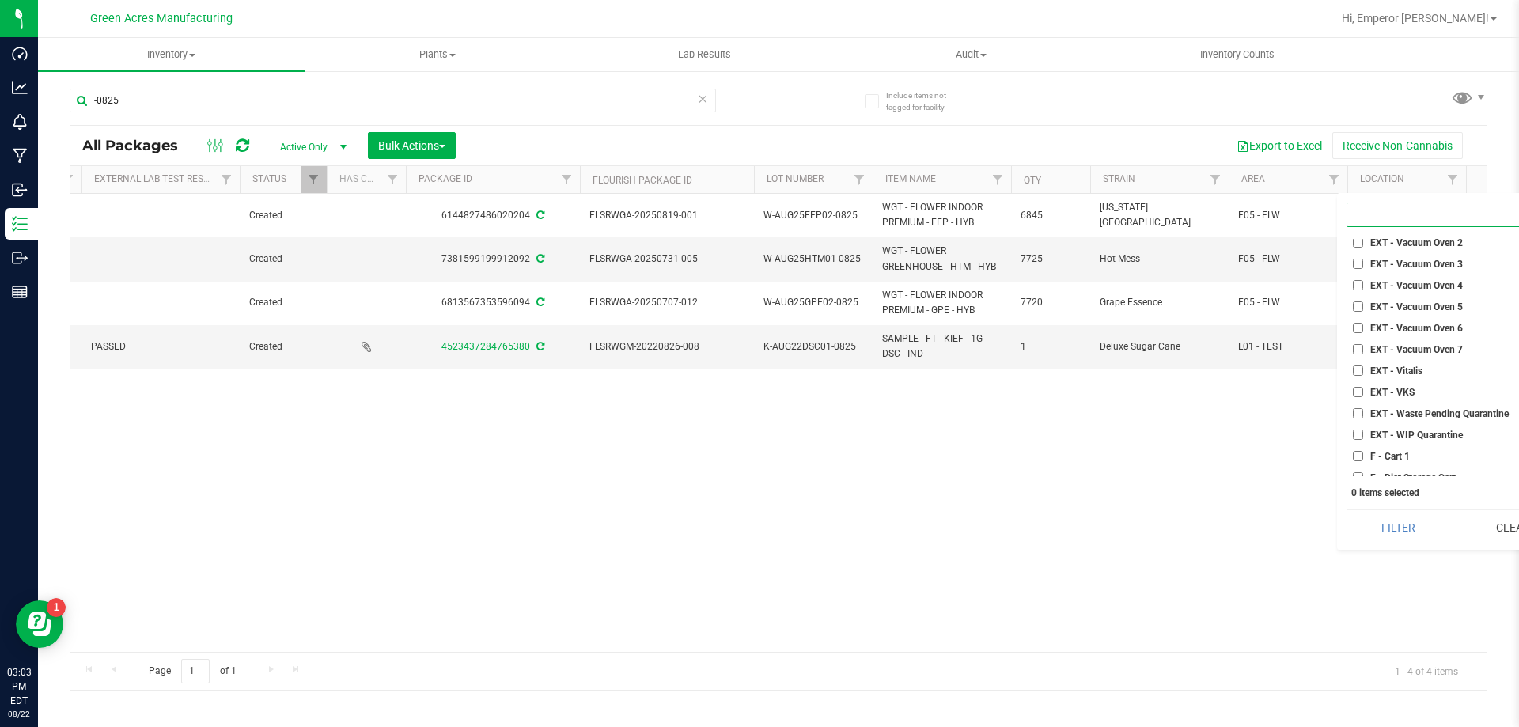
scroll to position [1266, 0]
click at [1453, 184] on span "Filter" at bounding box center [1452, 179] width 13 height 13
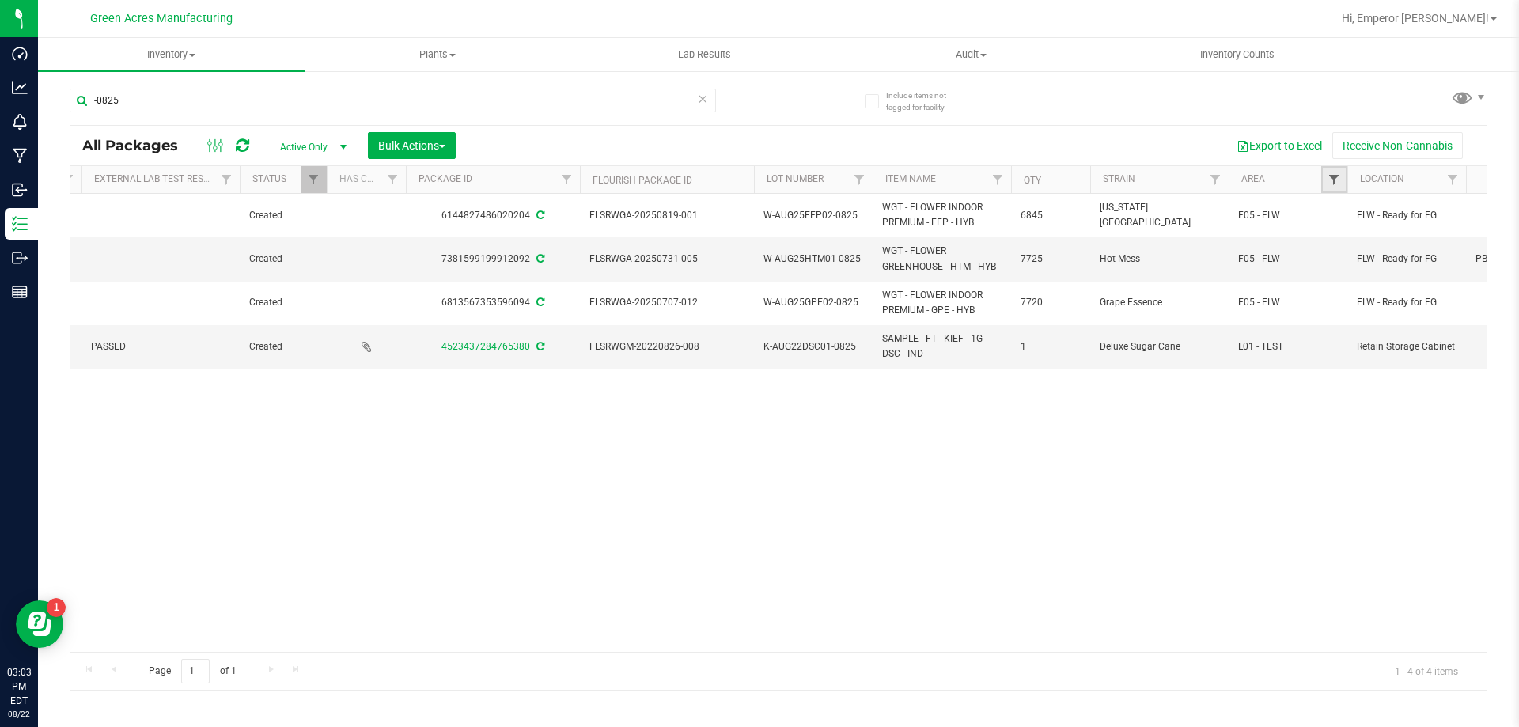
click at [1338, 185] on span "Filter" at bounding box center [1334, 179] width 13 height 13
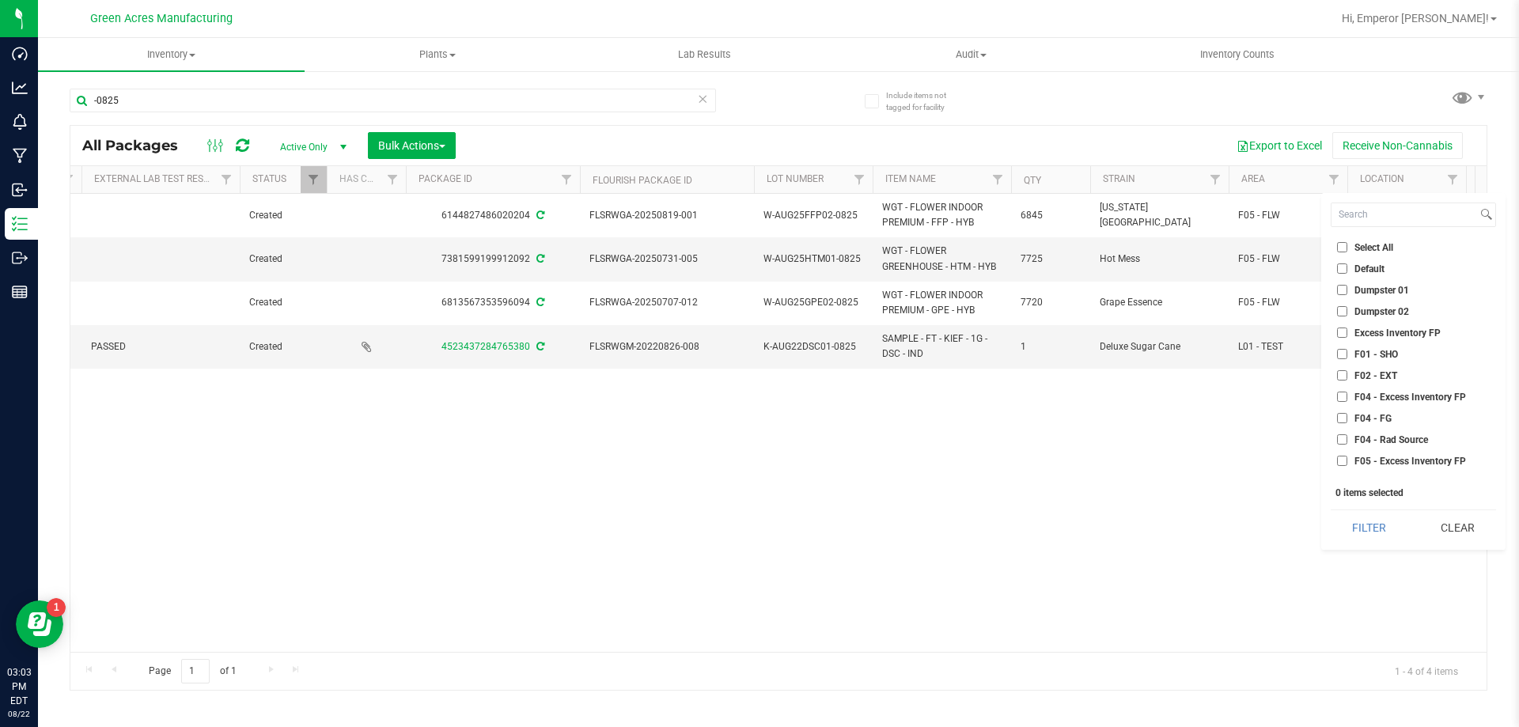
click at [1344, 417] on input "F04 - FG" at bounding box center [1342, 418] width 10 height 10
checkbox input "true"
click at [1343, 403] on input "F05 - FLW" at bounding box center [1342, 403] width 10 height 10
checkbox input "true"
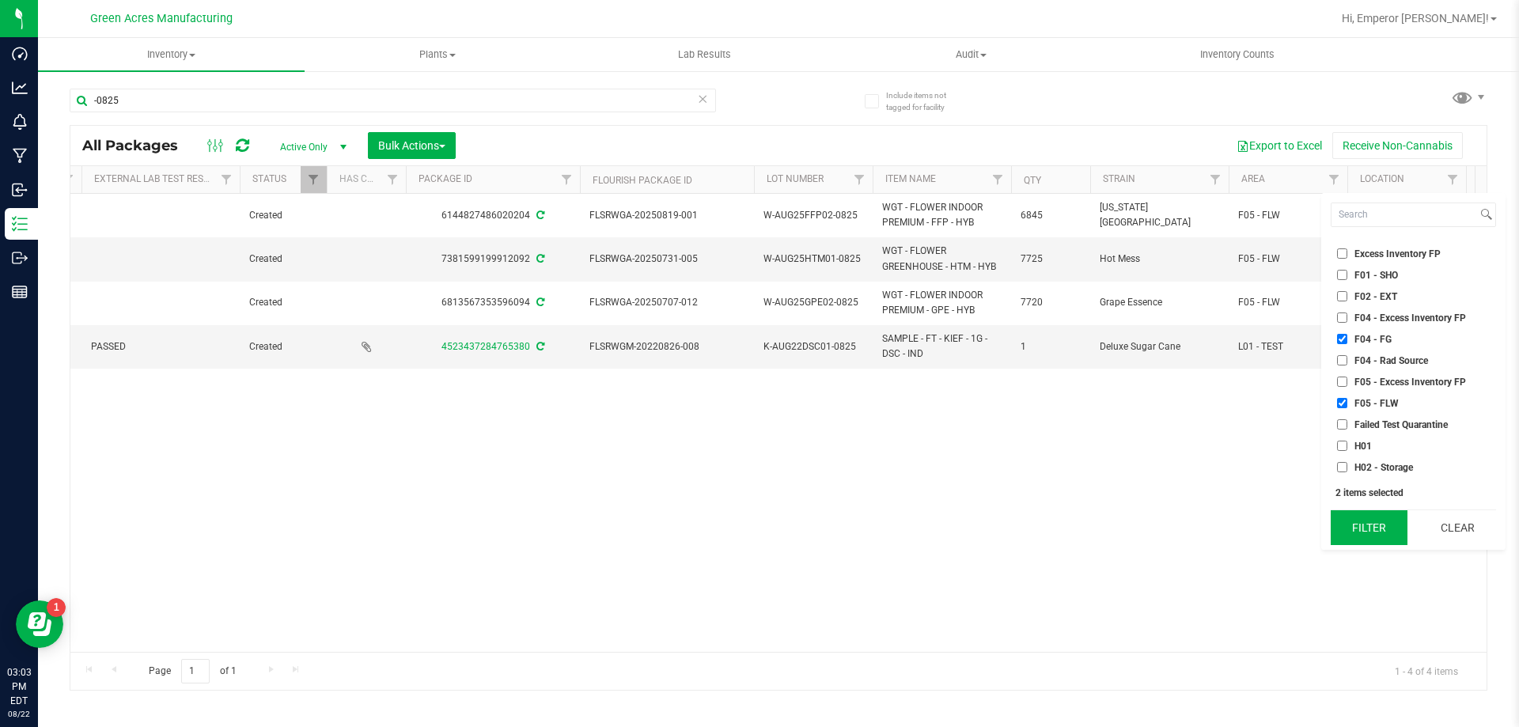
click at [1370, 516] on button "Filter" at bounding box center [1369, 527] width 77 height 35
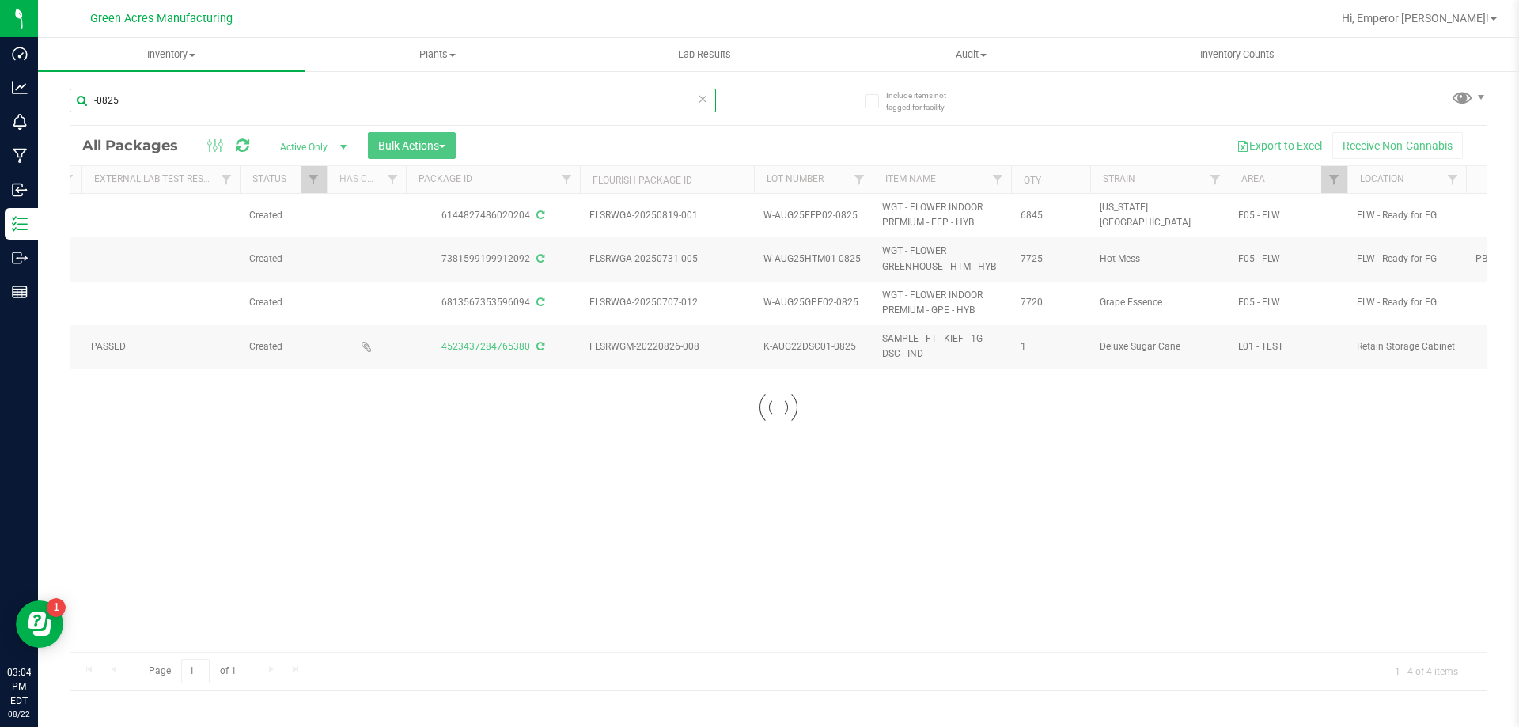
click at [163, 100] on input "-0825" at bounding box center [393, 101] width 646 height 24
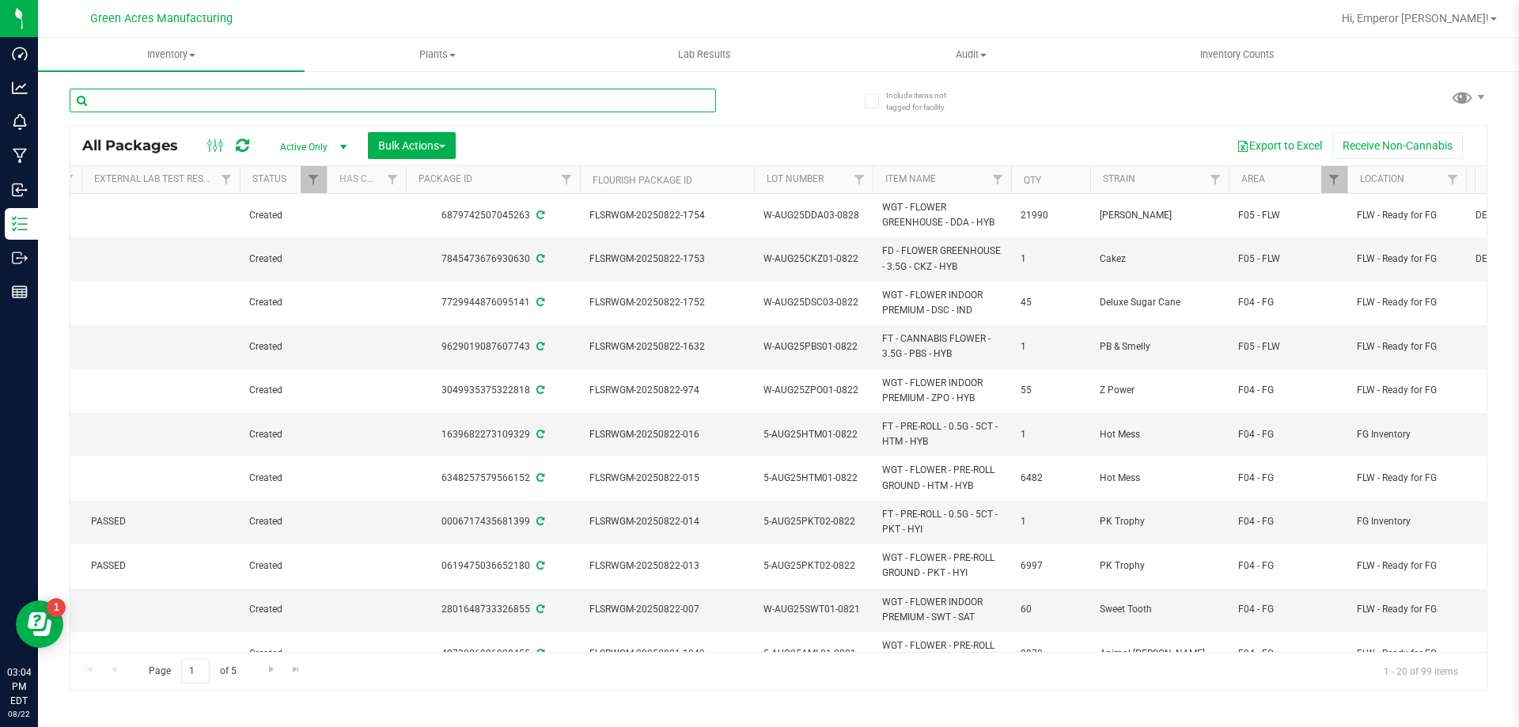
click at [214, 96] on input "text" at bounding box center [393, 101] width 646 height 24
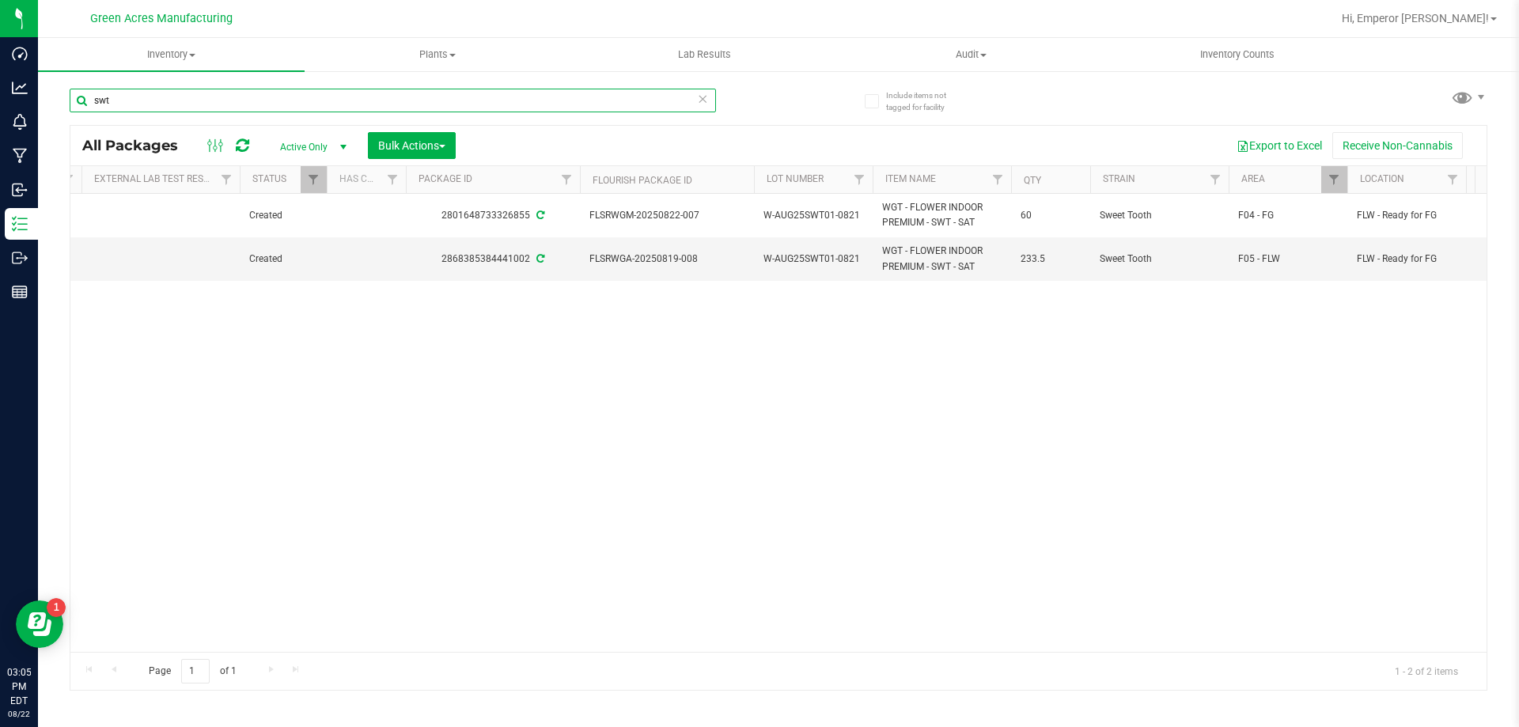
click at [329, 93] on input "swt" at bounding box center [393, 101] width 646 height 24
type input "bct"
click at [852, 252] on span "P-AUG25BCT01-0812" at bounding box center [814, 259] width 100 height 15
type input "P-AUG25BCT01-0825"
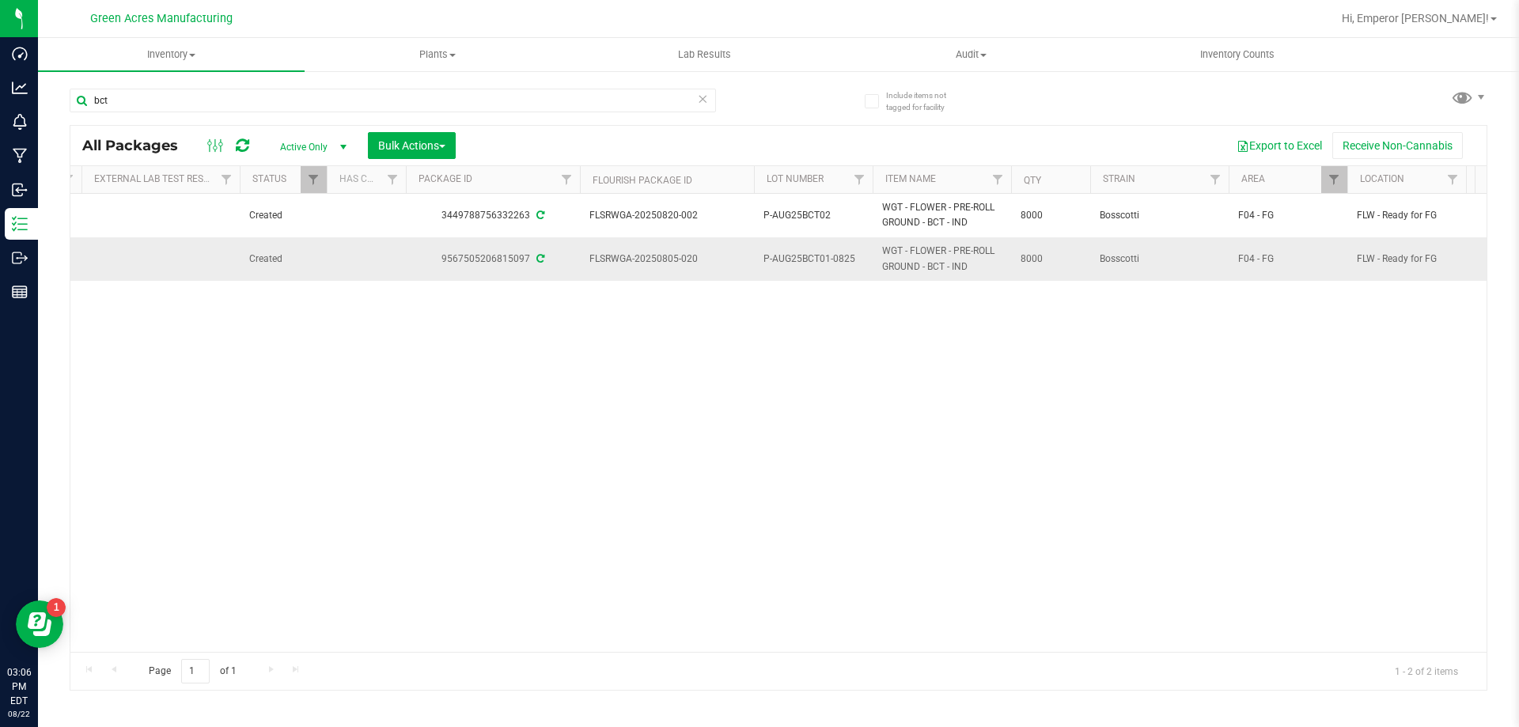
click at [809, 260] on span "P-AUG25BCT01-0825" at bounding box center [814, 259] width 100 height 15
click at [809, 260] on input "P-AUG25BCT01-0825" at bounding box center [809, 259] width 113 height 25
click at [707, 248] on td "FLSRWGA-20250805-020" at bounding box center [667, 258] width 174 height 43
drag, startPoint x: 713, startPoint y: 253, endPoint x: 608, endPoint y: 272, distance: 106.9
click at [608, 272] on td "FLSRWGA-20250805-020" at bounding box center [667, 258] width 174 height 43
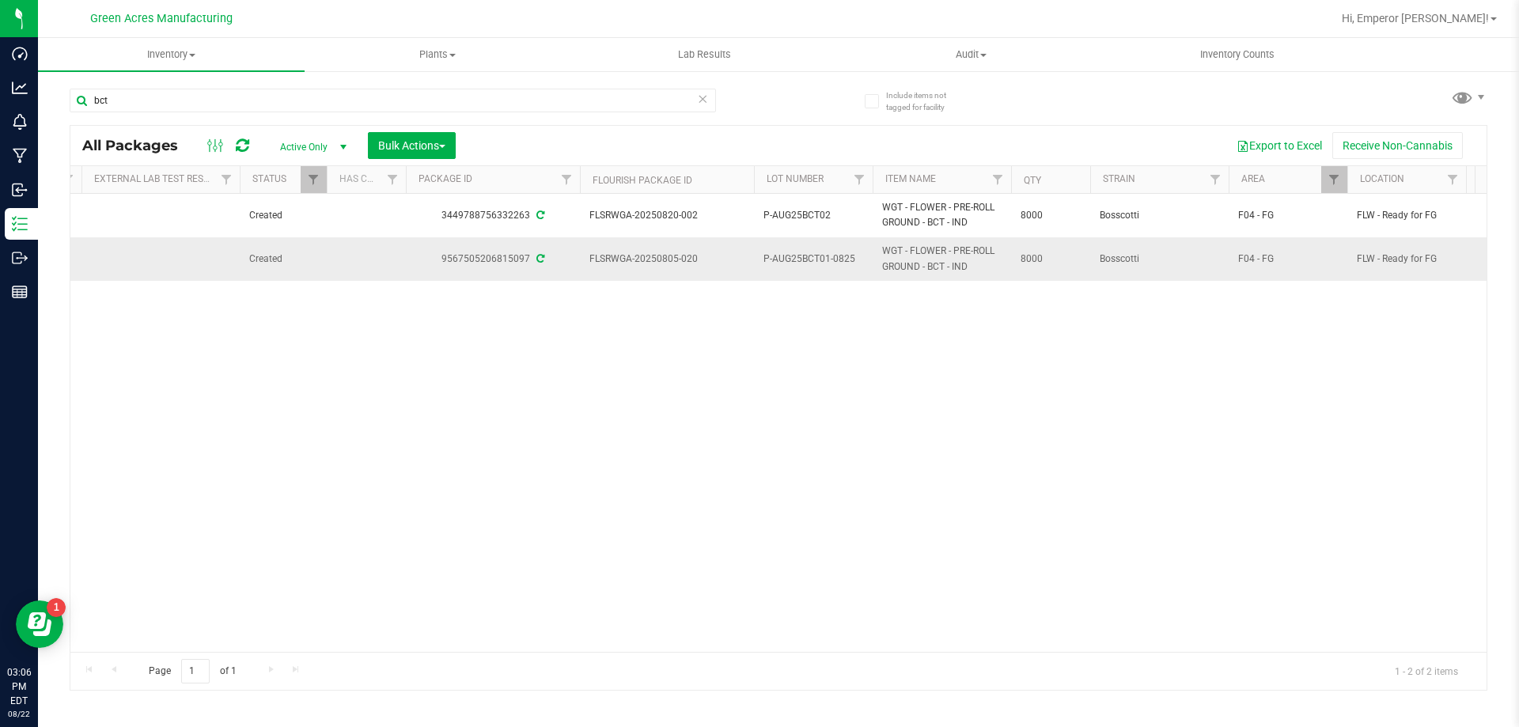
copy span "FLSRWGA-20250805-020"
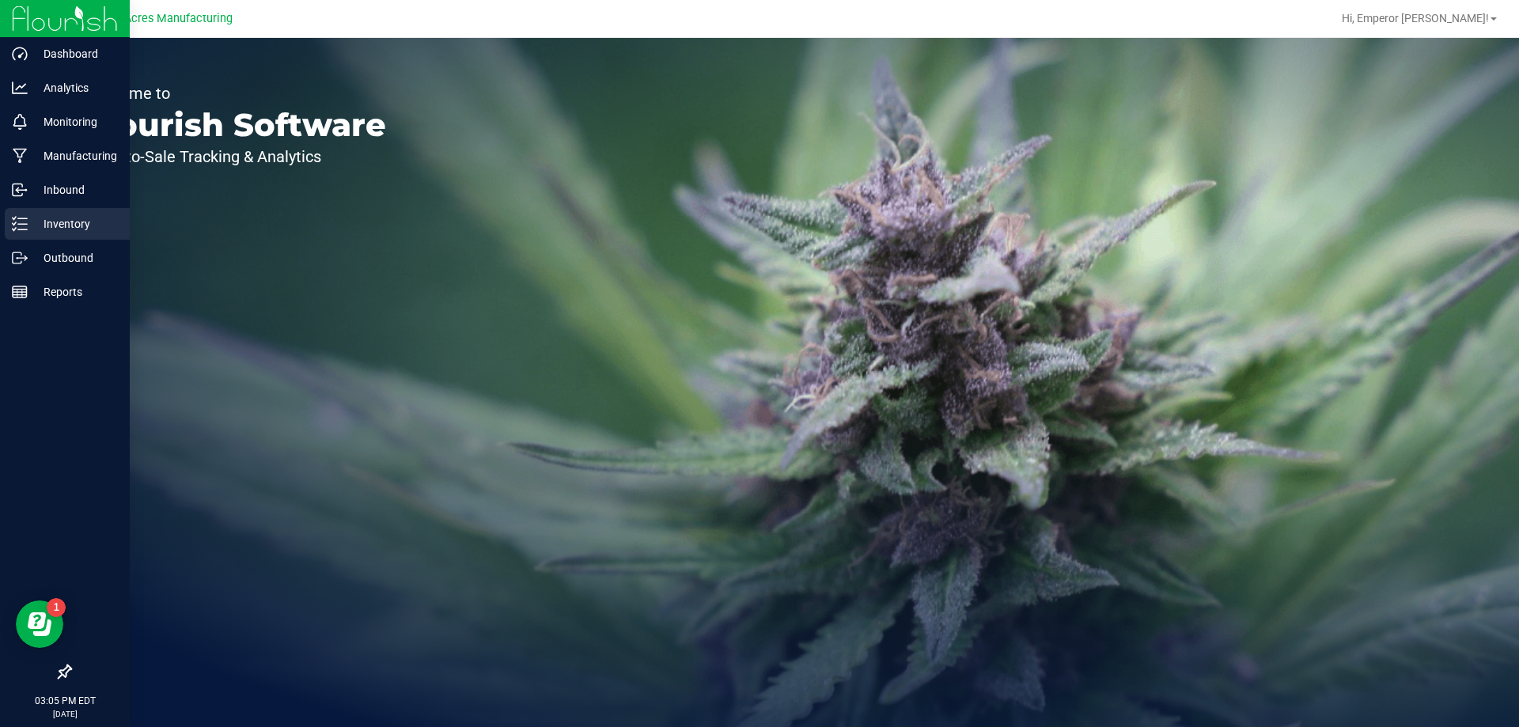
click at [24, 218] on line at bounding box center [22, 218] width 9 height 0
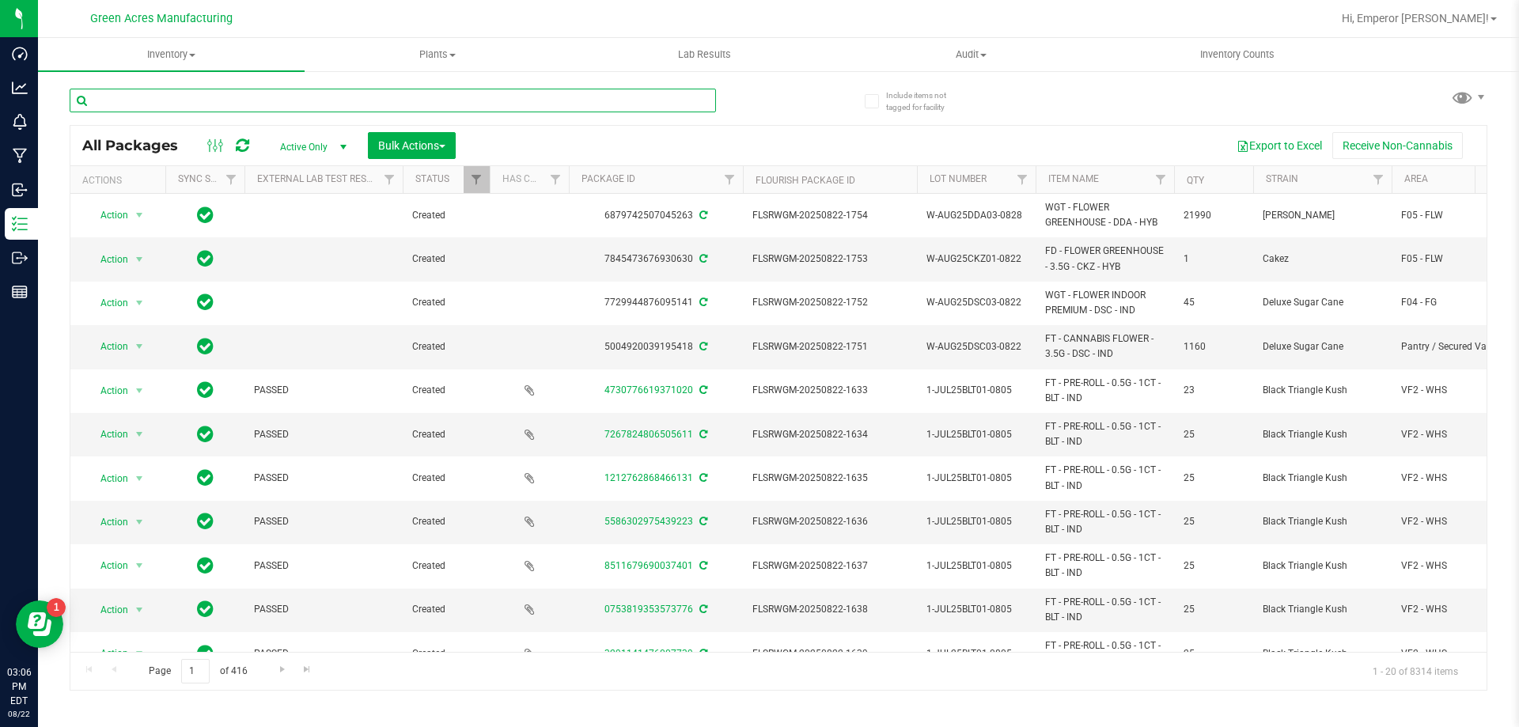
click at [268, 103] on input "text" at bounding box center [393, 101] width 646 height 24
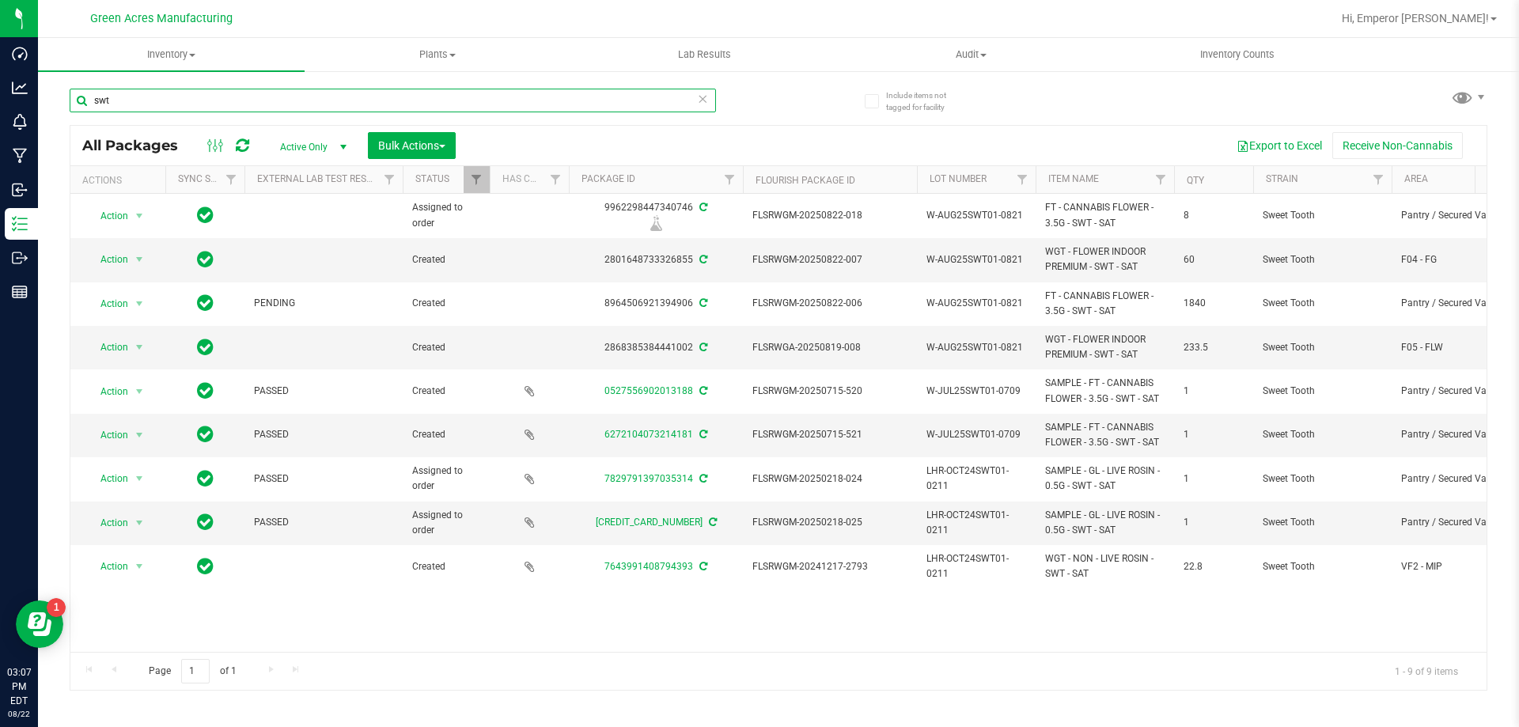
type input "swt"
